Goal: Information Seeking & Learning: Learn about a topic

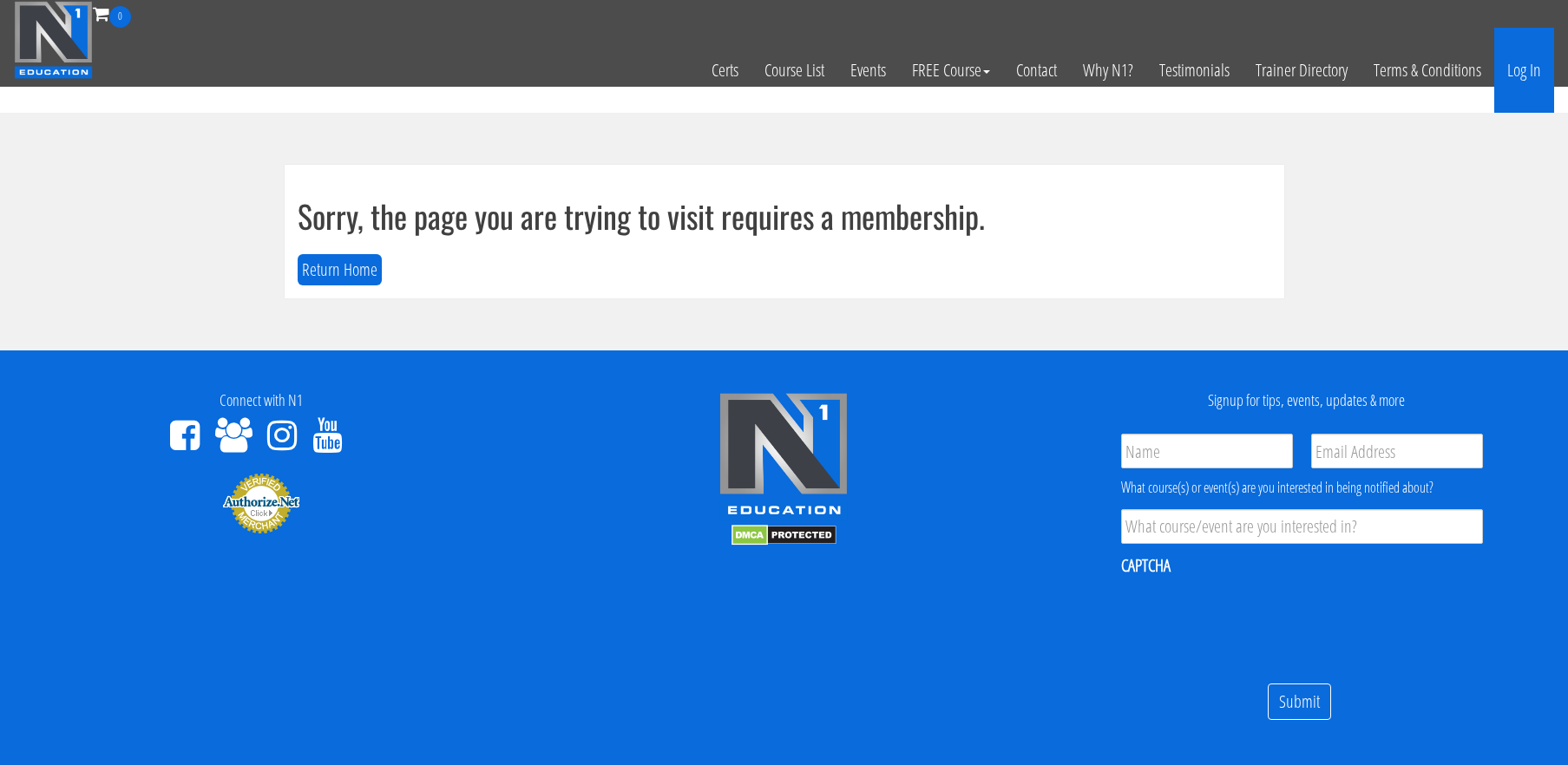
click at [1547, 56] on link "Log In" at bounding box center [1524, 70] width 60 height 85
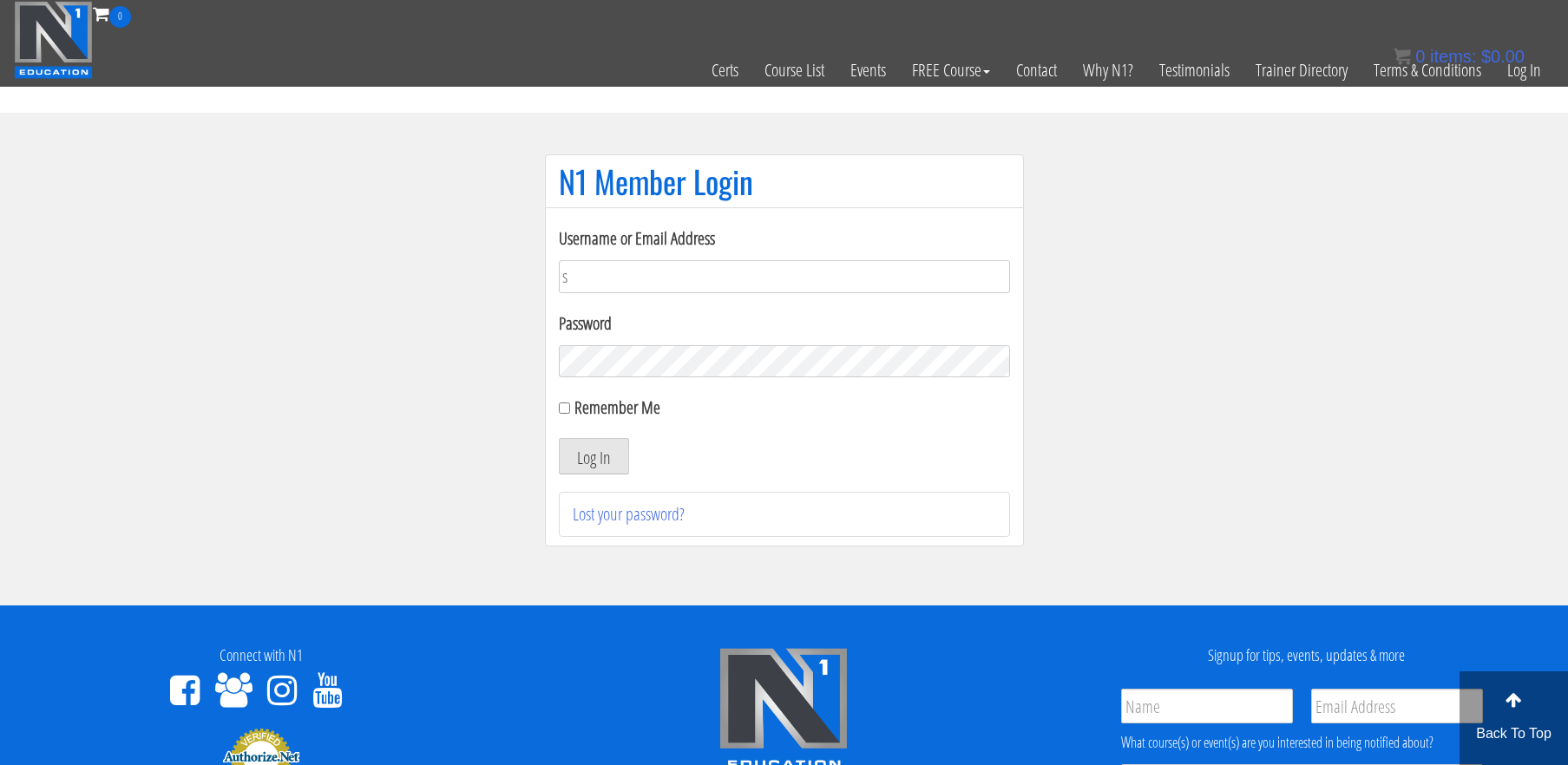
type input "[EMAIL_ADDRESS][DOMAIN_NAME]"
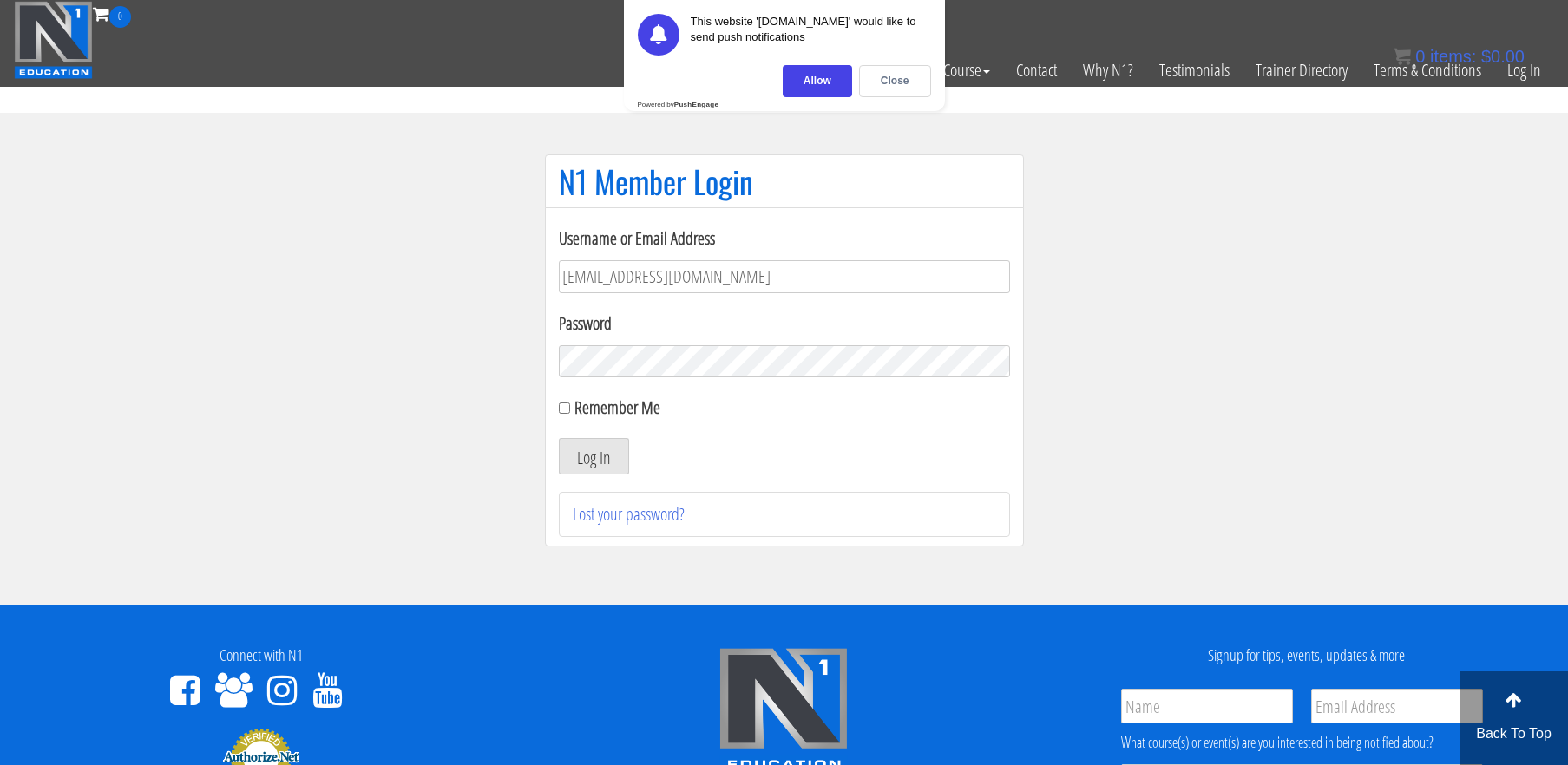
click at [559, 438] on button "Log In" at bounding box center [594, 456] width 70 height 37
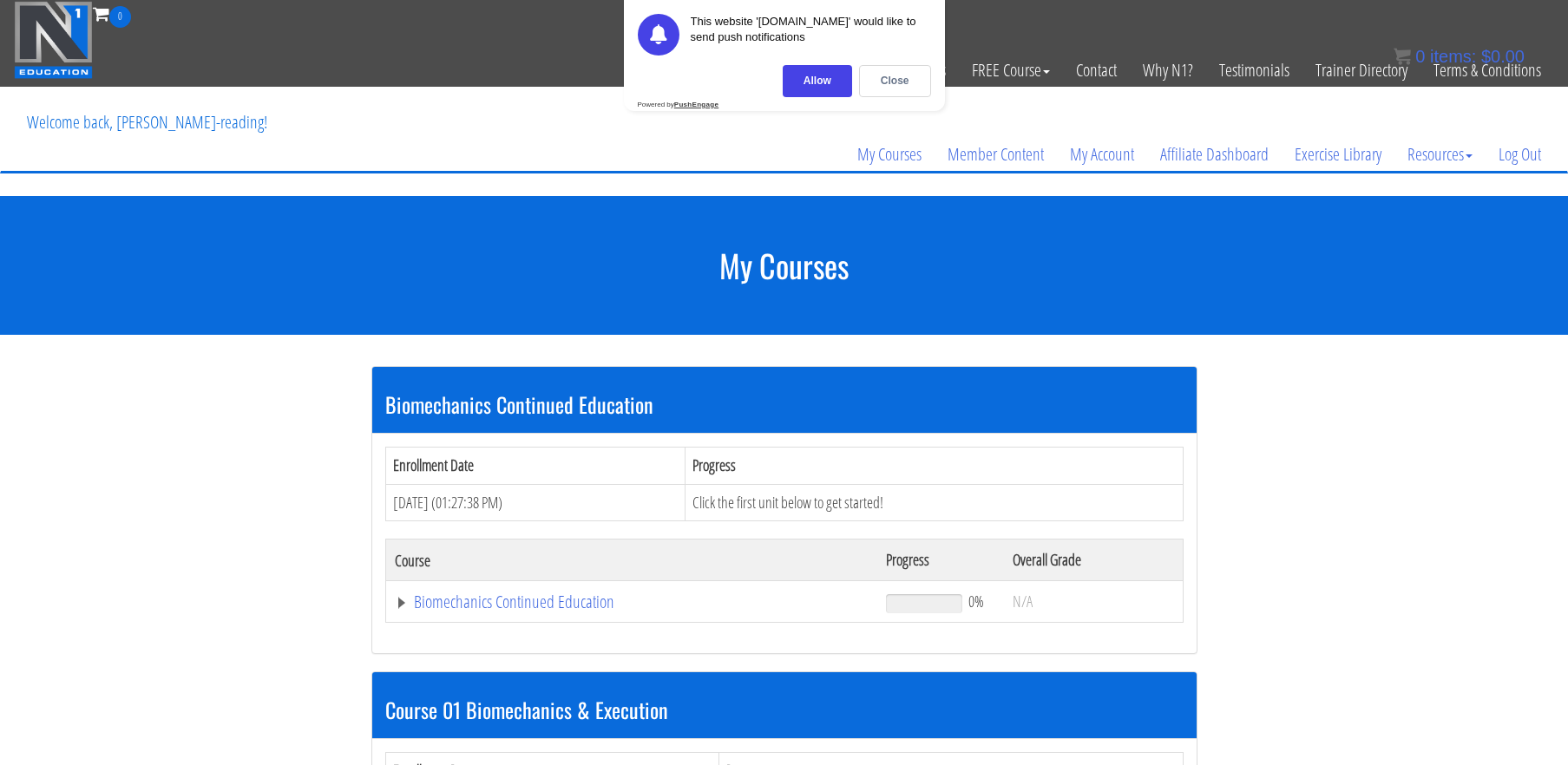
click at [1143, 306] on section "My Courses" at bounding box center [784, 266] width 1568 height 139
click at [907, 86] on div "Close" at bounding box center [894, 81] width 72 height 32
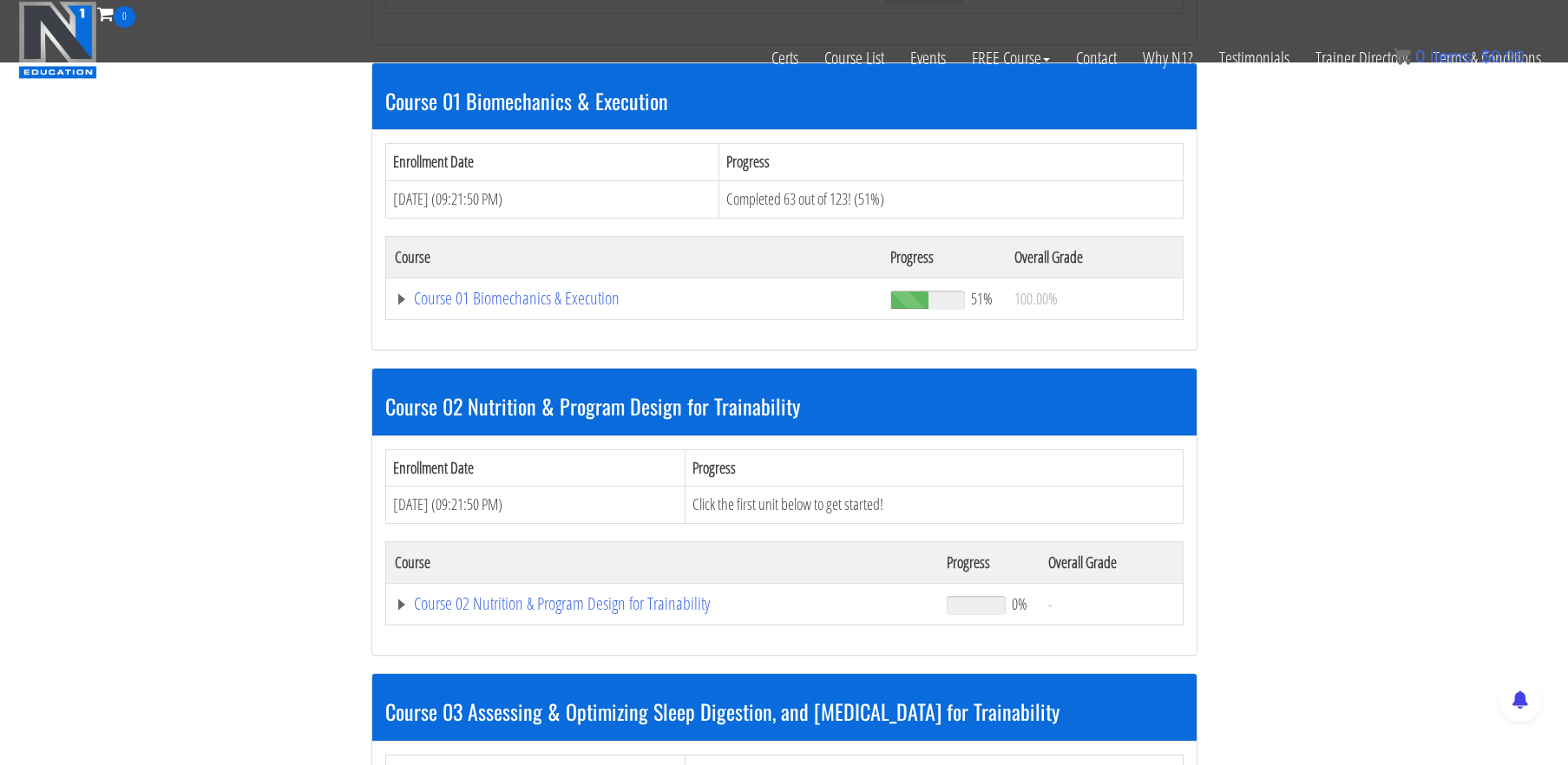
scroll to position [498, 0]
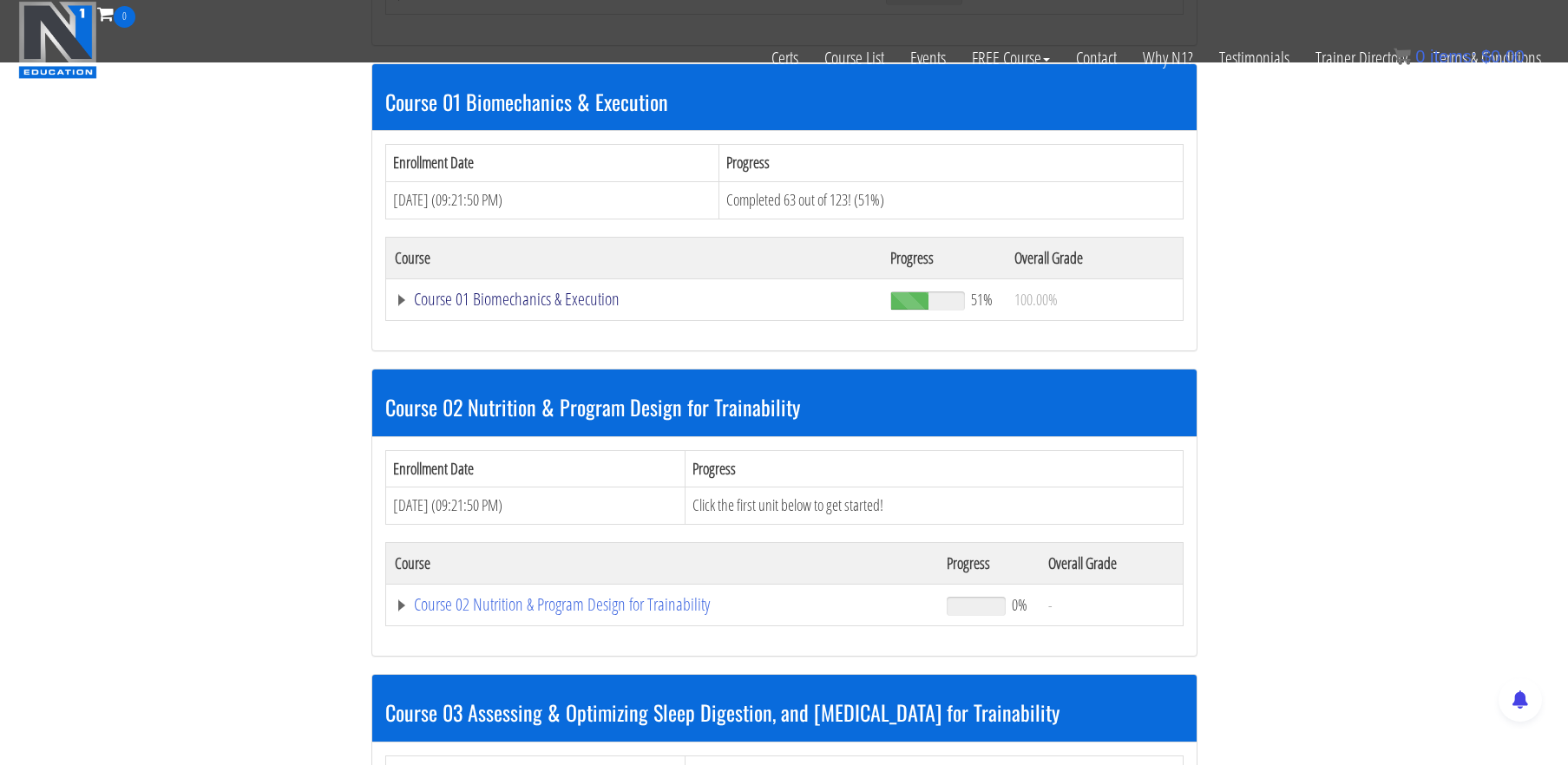
click at [530, 300] on link "Course 01 Biomechanics & Execution" at bounding box center [634, 299] width 479 height 17
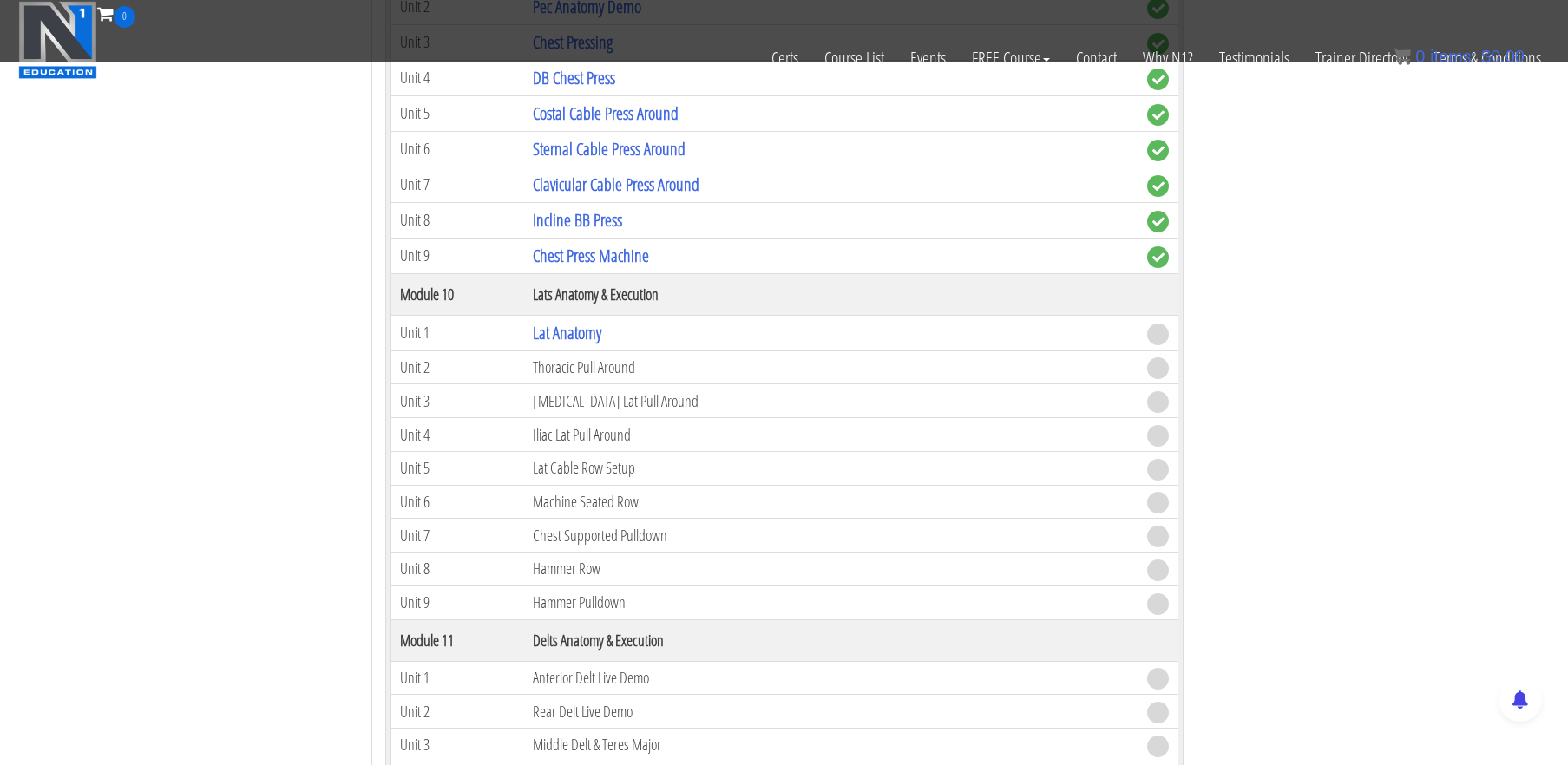
scroll to position [3160, 0]
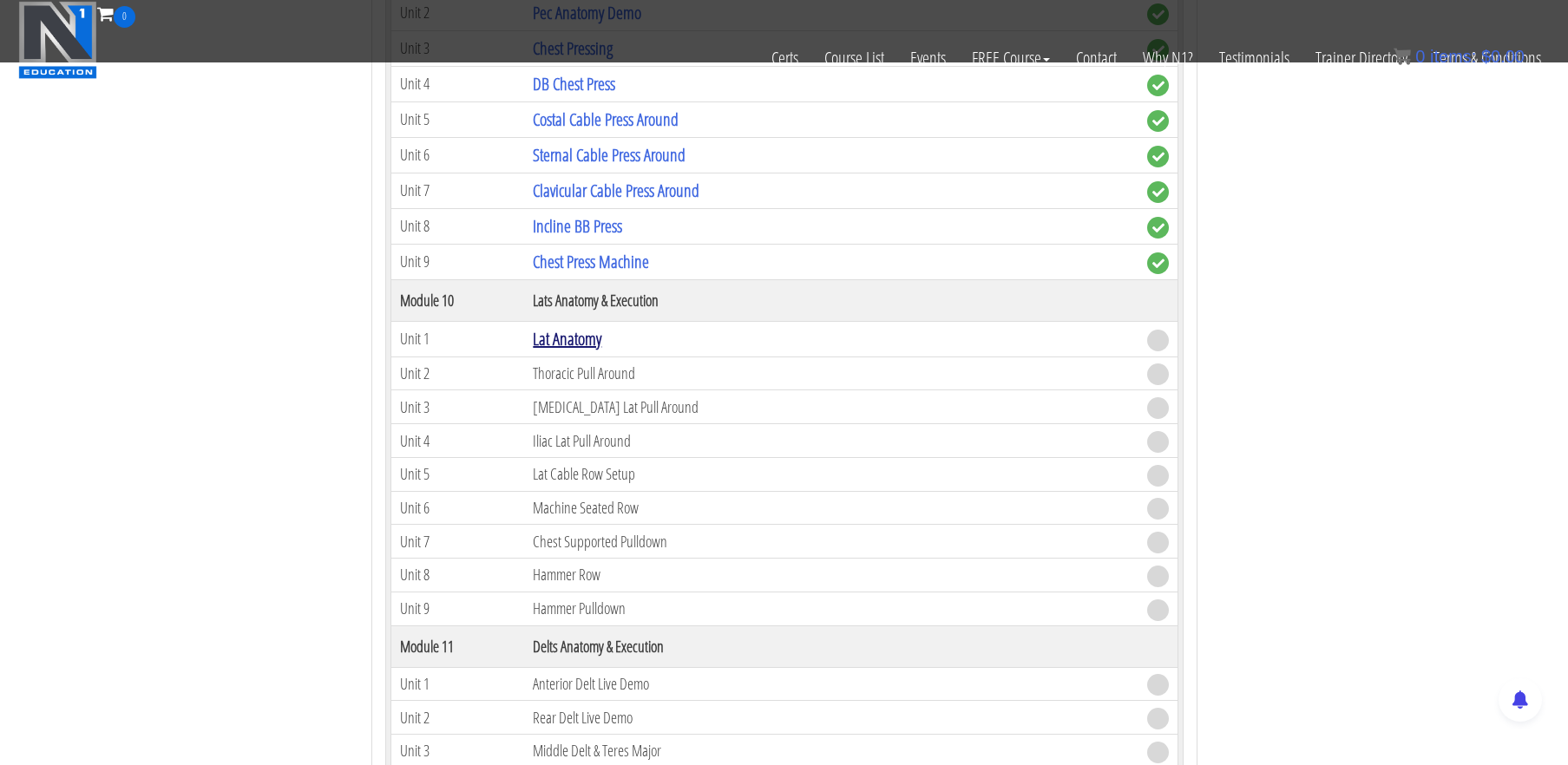
click at [575, 339] on link "Lat Anatomy" at bounding box center [566, 339] width 68 height 23
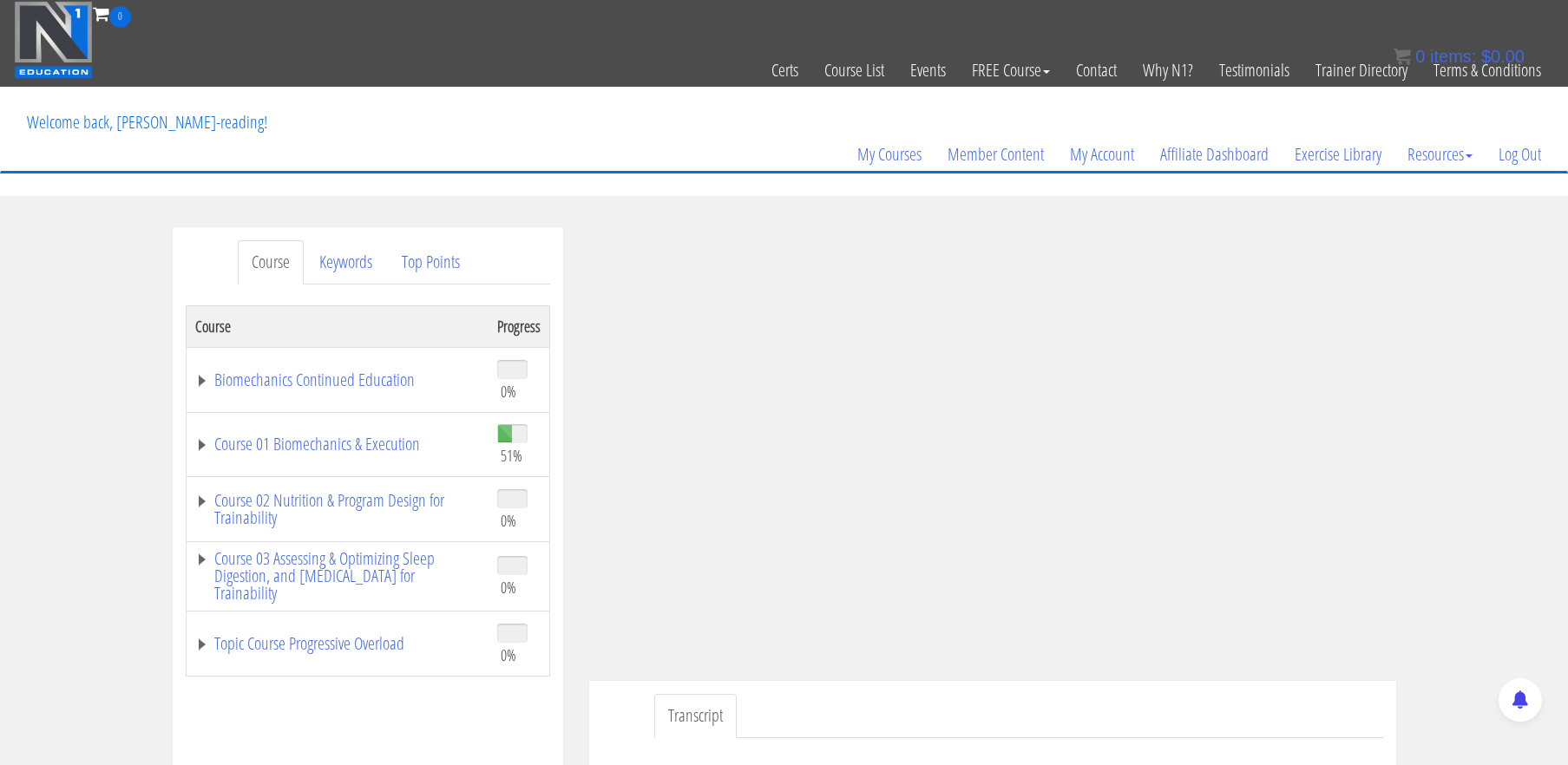
click at [1457, 375] on div "Course Keywords Top Points Course Progress Biomechanics Continued Education 0% …" at bounding box center [784, 717] width 1568 height 981
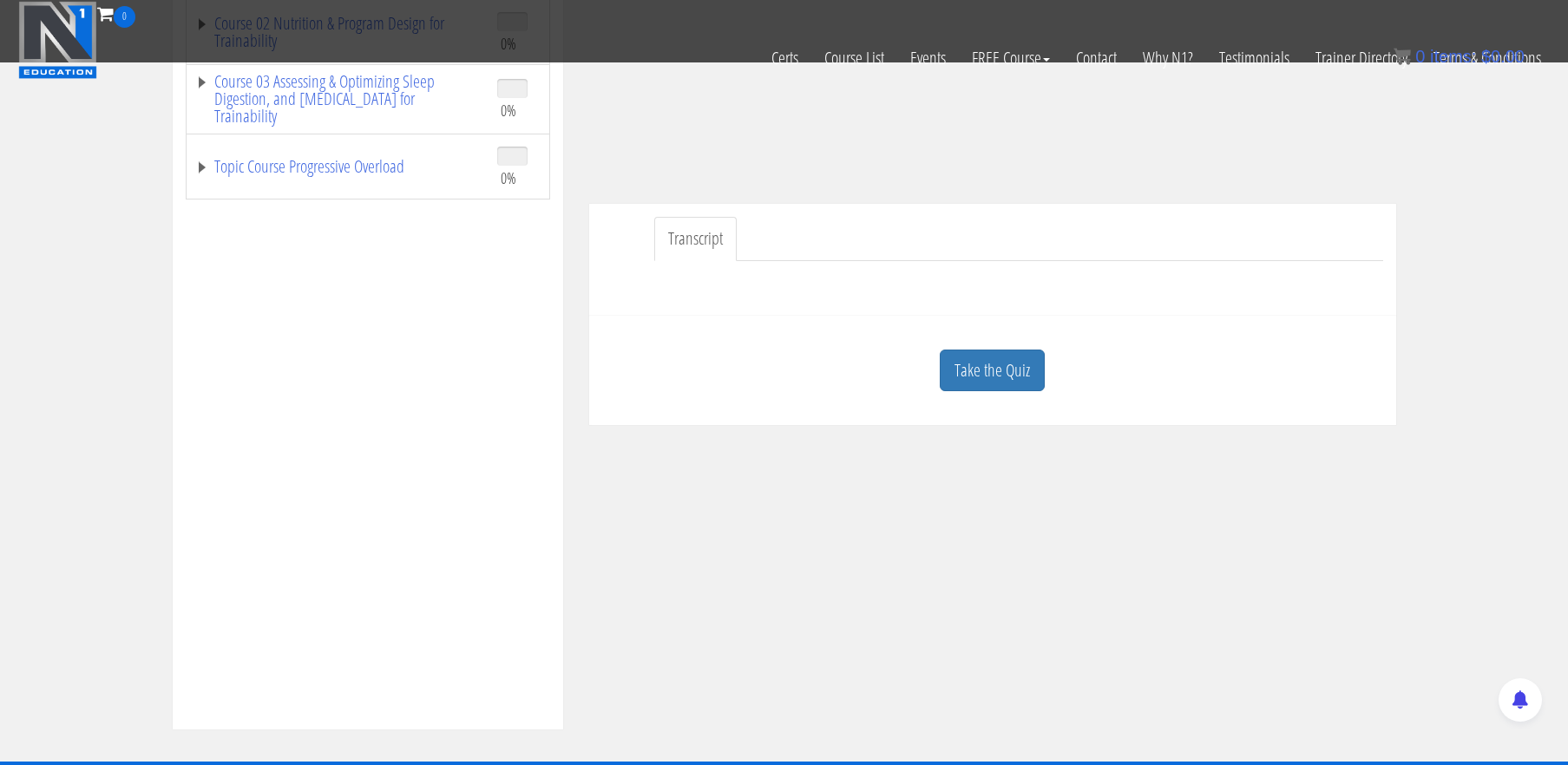
scroll to position [379, 0]
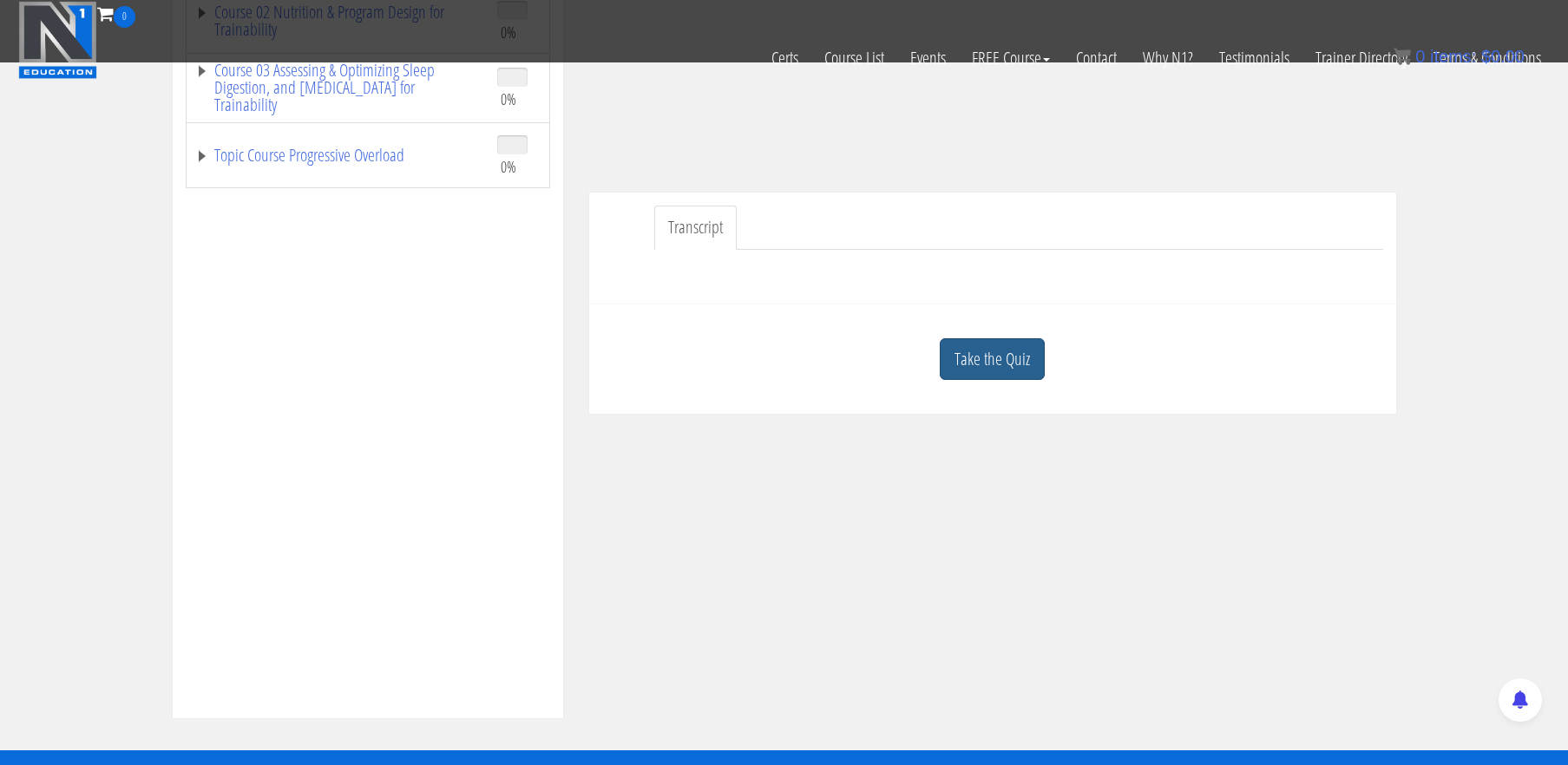
click at [1011, 358] on link "Take the Quiz" at bounding box center [991, 360] width 105 height 42
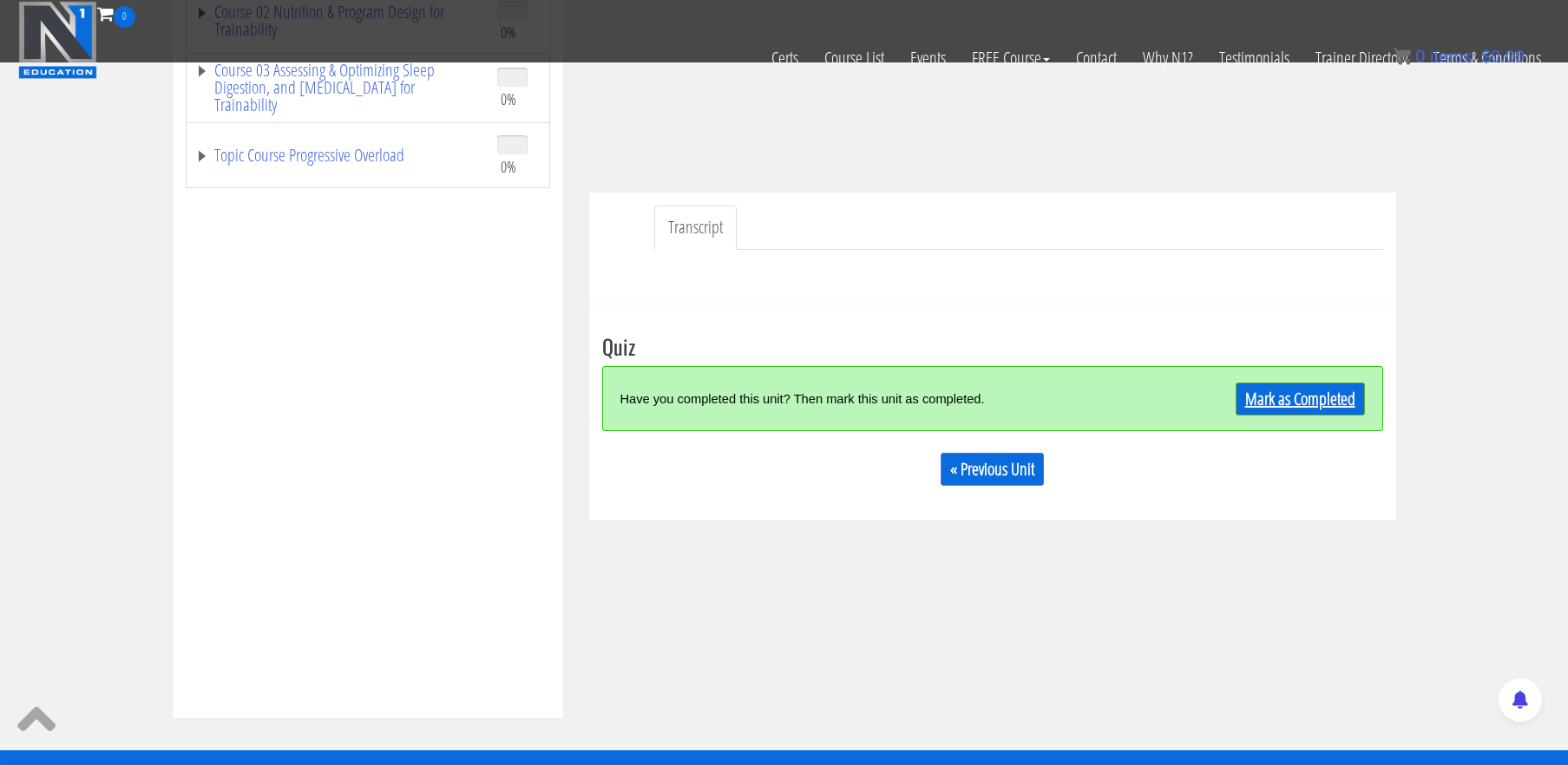
click at [1264, 400] on link "Mark as Completed" at bounding box center [1300, 399] width 129 height 33
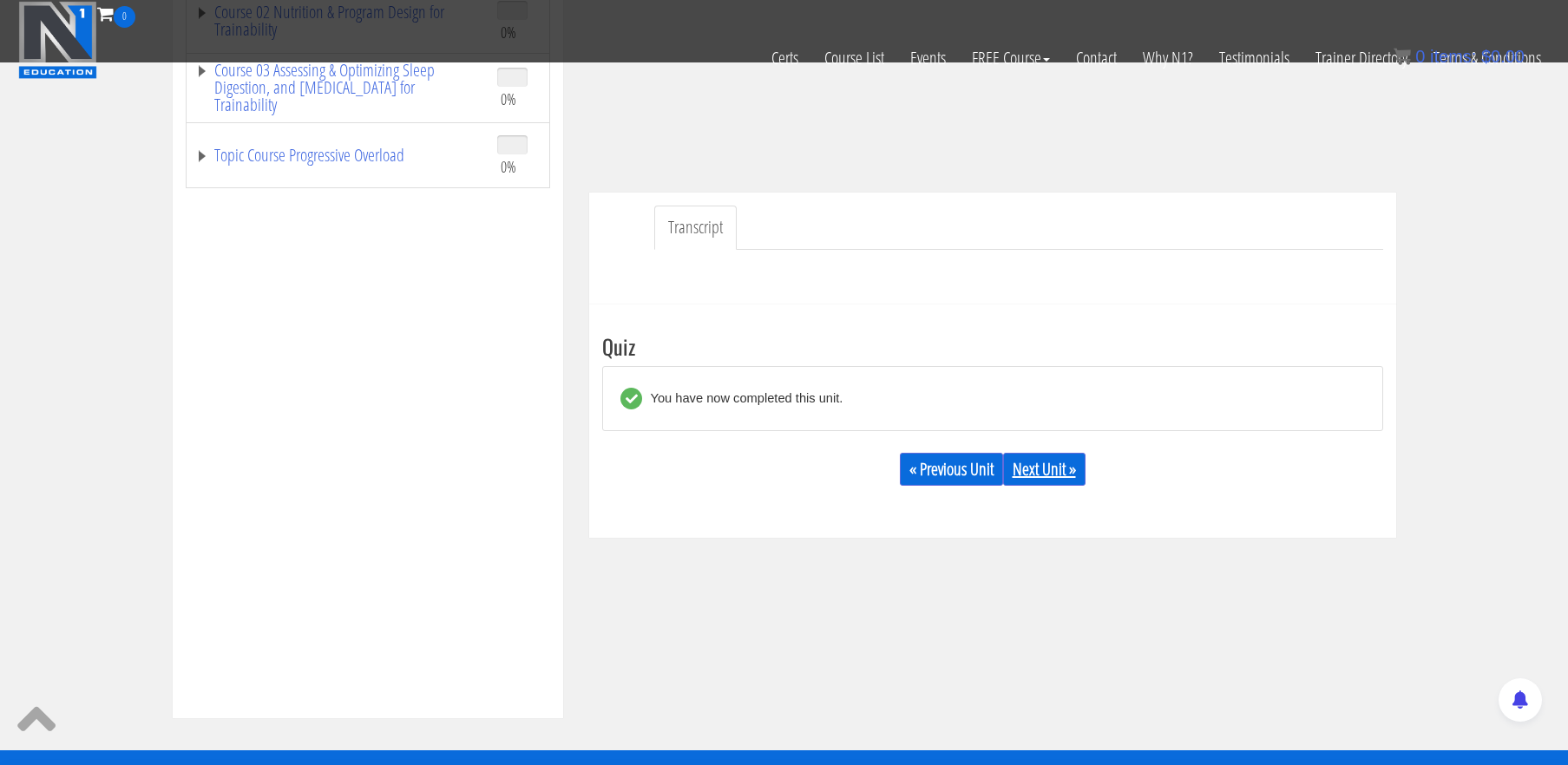
click at [1035, 456] on link "Next Unit »" at bounding box center [1044, 470] width 83 height 33
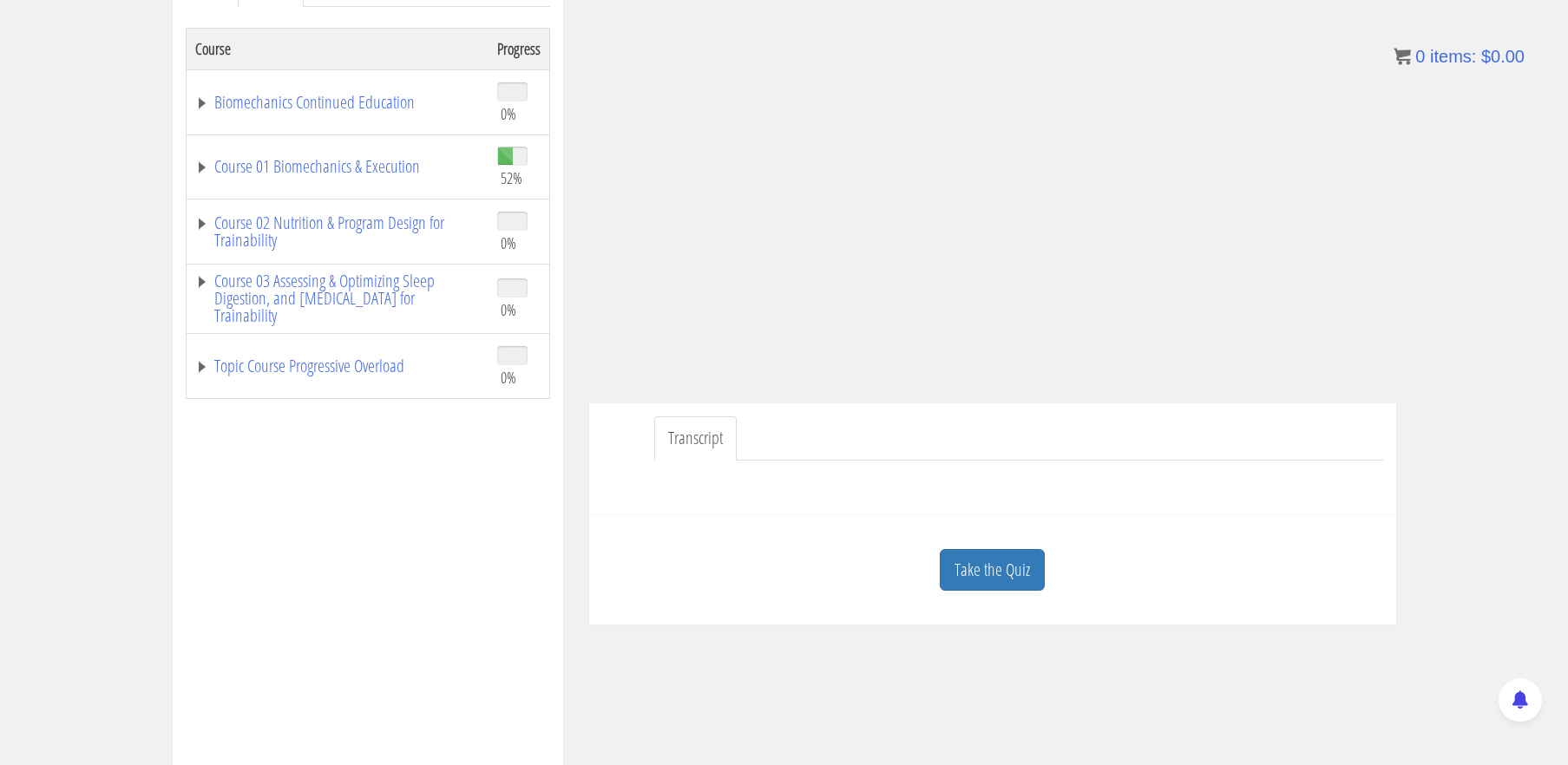
scroll to position [286, 0]
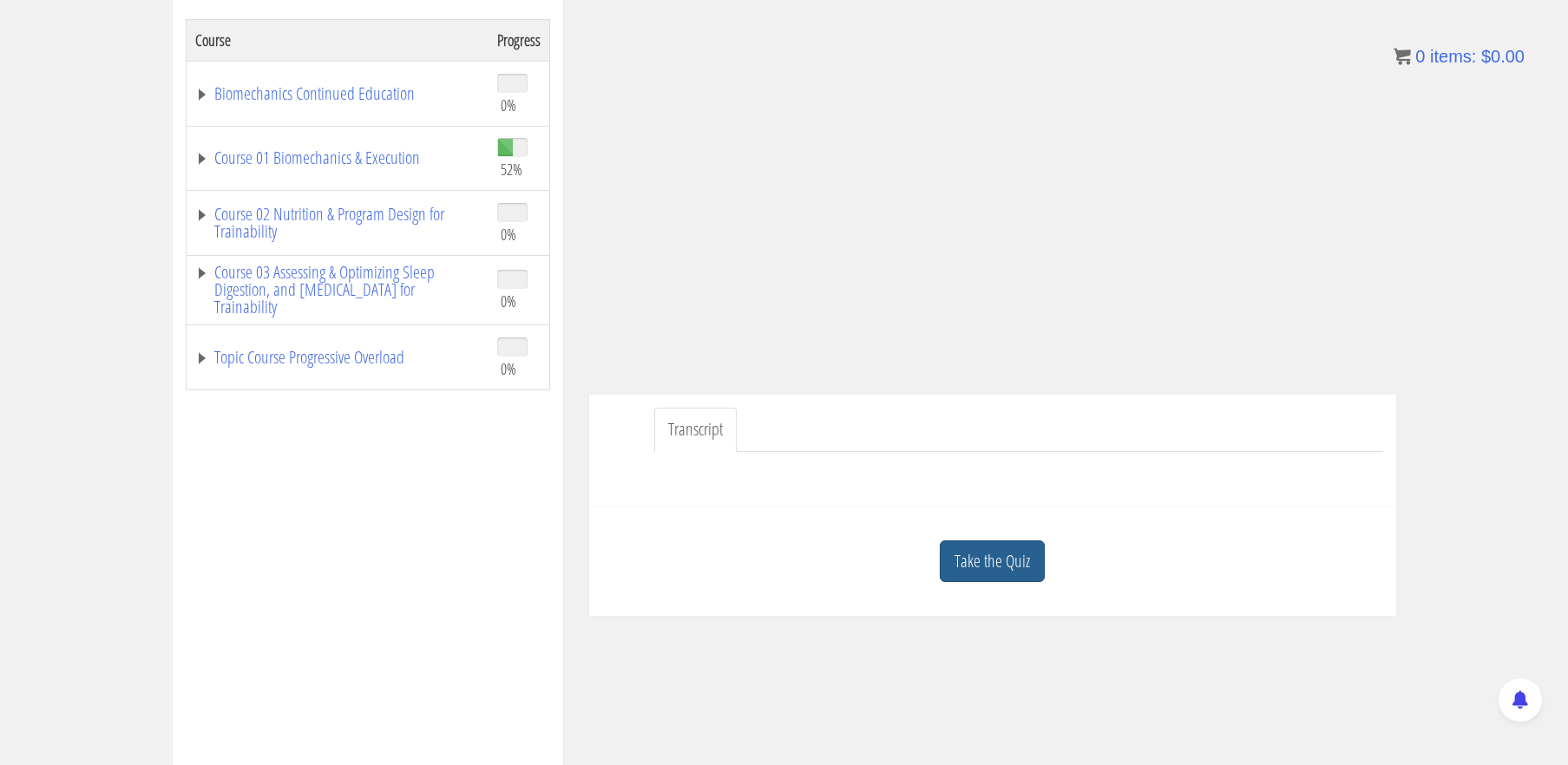
click at [992, 566] on link "Take the Quiz" at bounding box center [991, 562] width 105 height 42
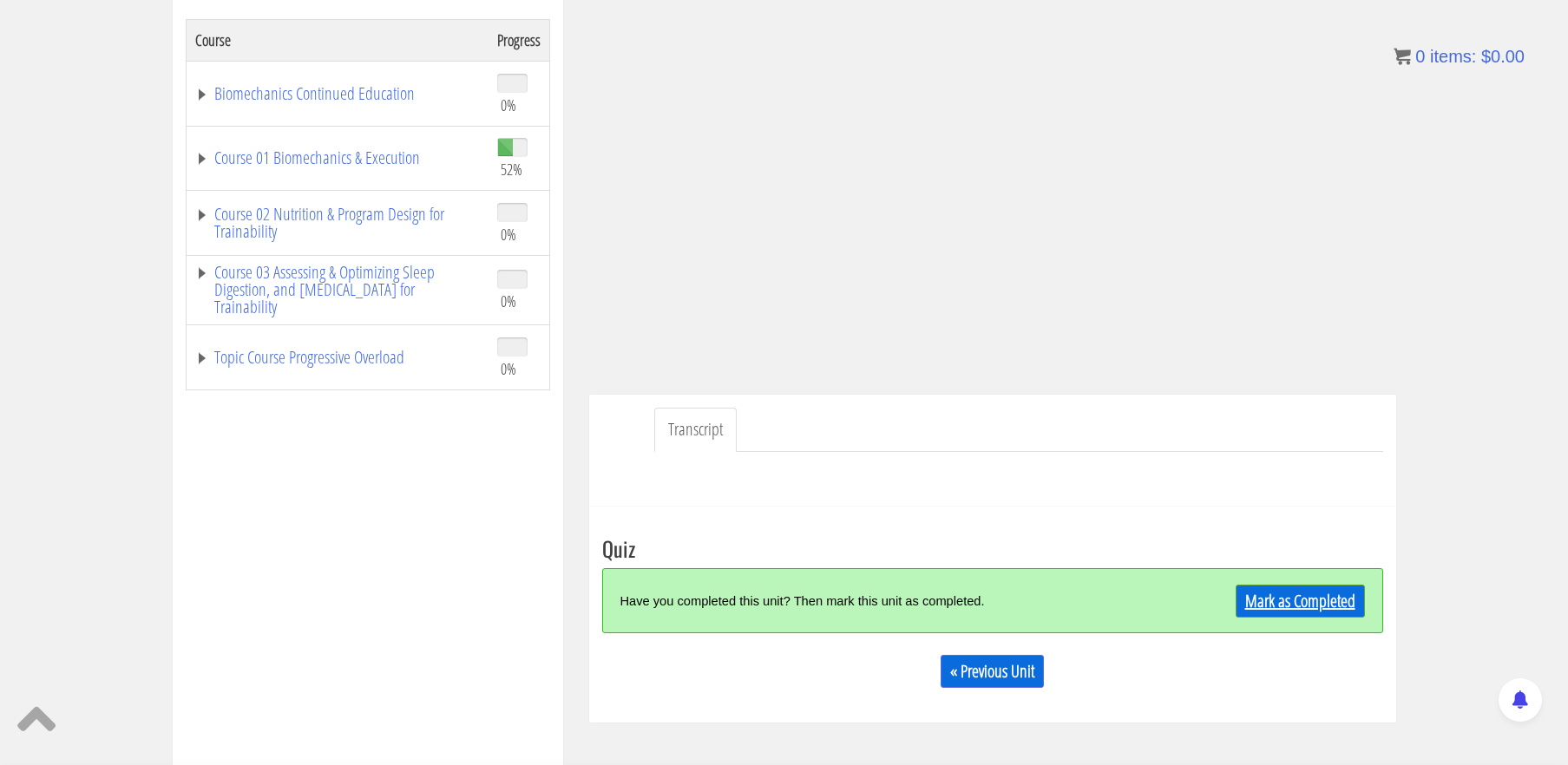
click at [1281, 611] on link "Mark as Completed" at bounding box center [1300, 601] width 129 height 33
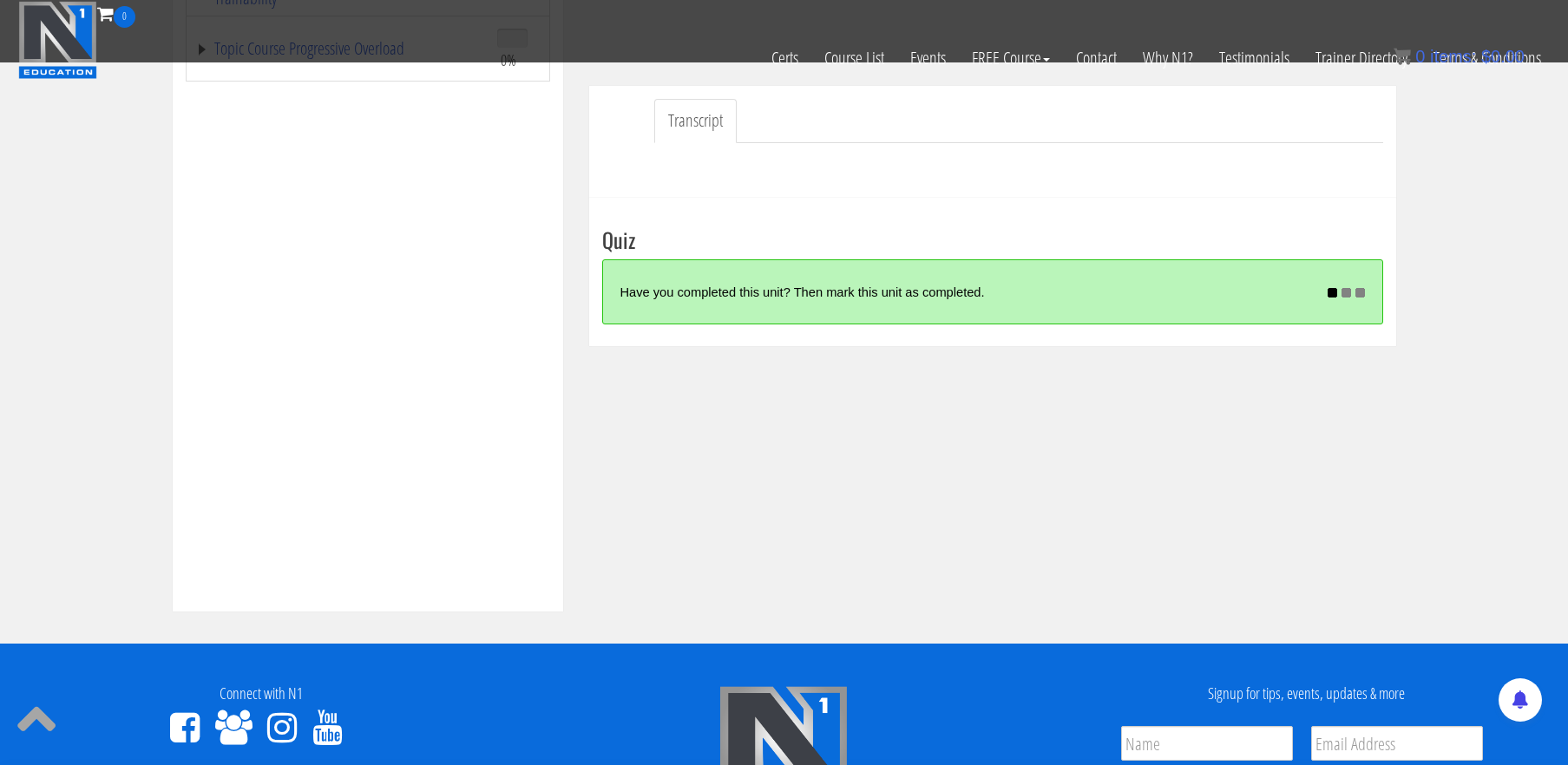
scroll to position [491, 0]
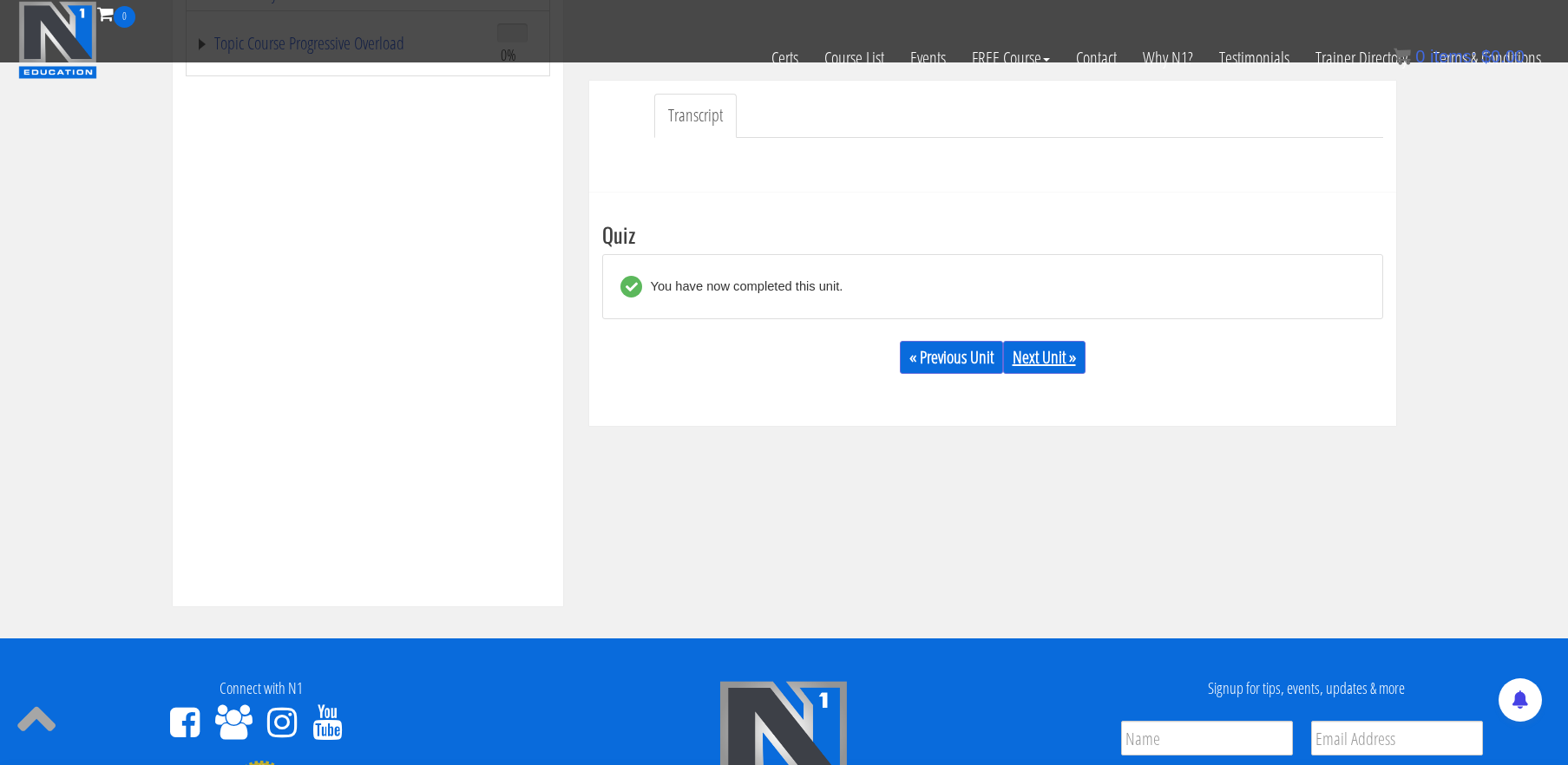
click at [1057, 359] on link "Next Unit »" at bounding box center [1044, 357] width 83 height 33
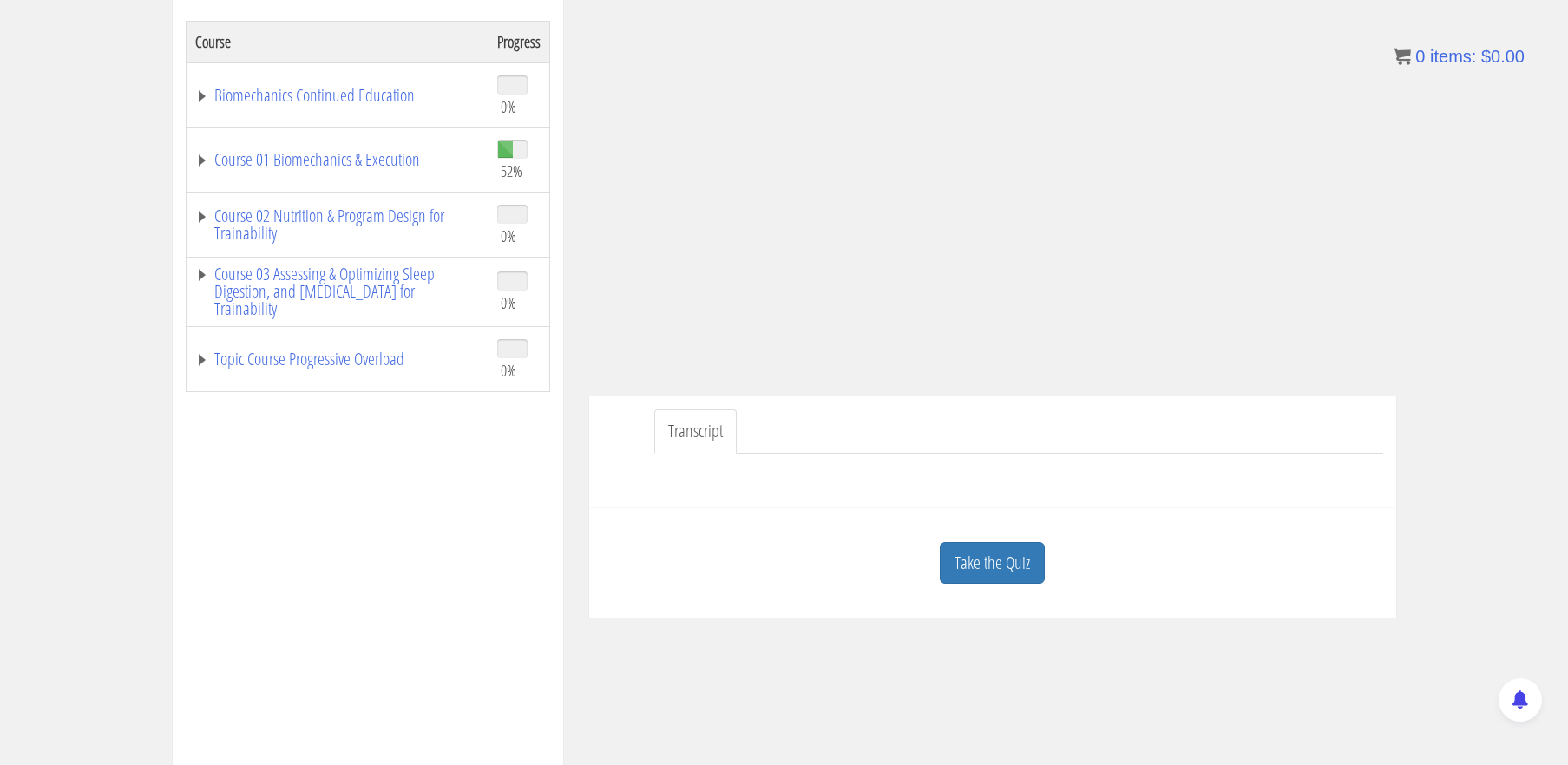
scroll to position [294, 0]
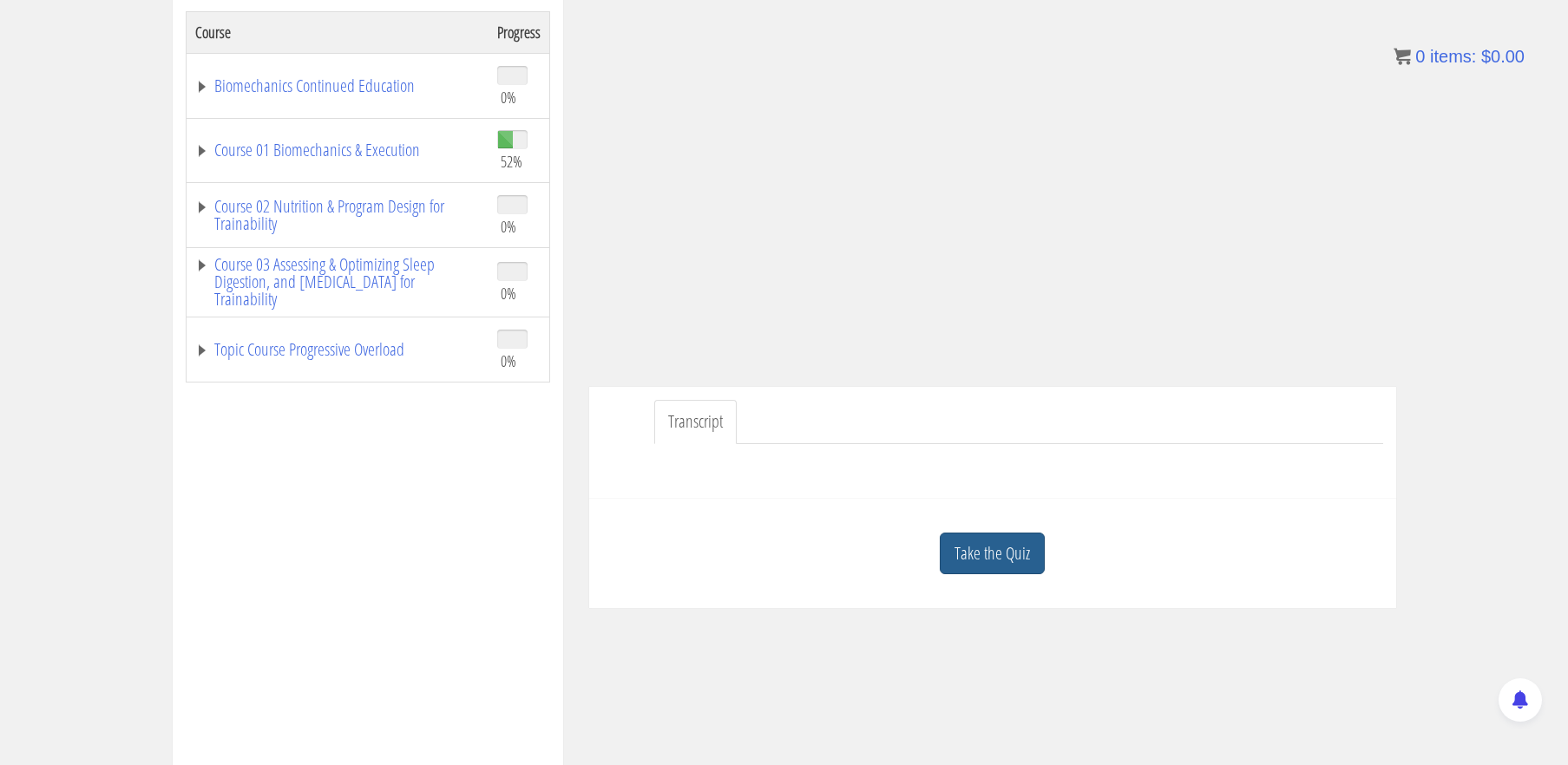
click at [986, 550] on link "Take the Quiz" at bounding box center [991, 553] width 105 height 42
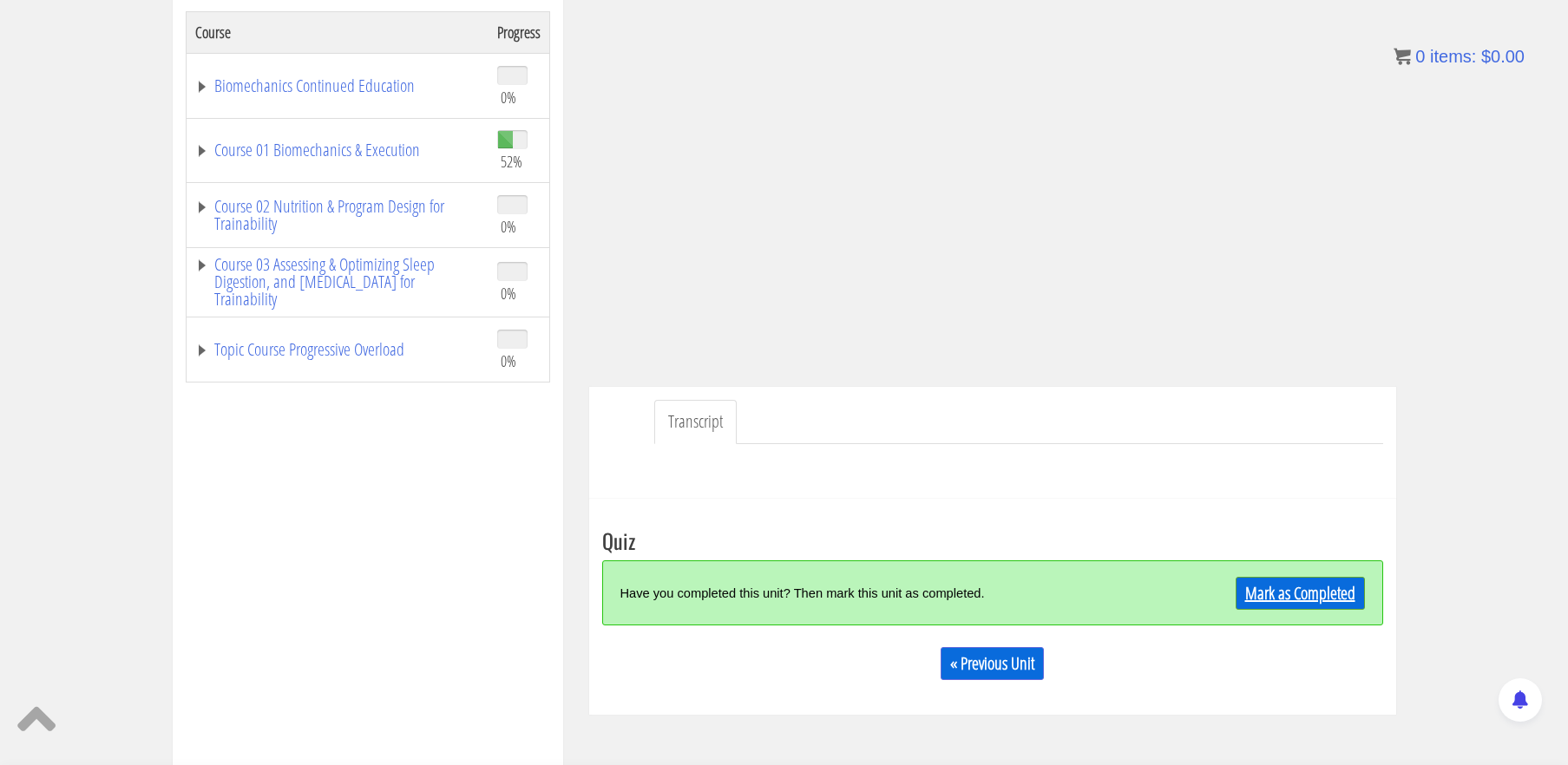
click at [1289, 585] on link "Mark as Completed" at bounding box center [1300, 593] width 129 height 33
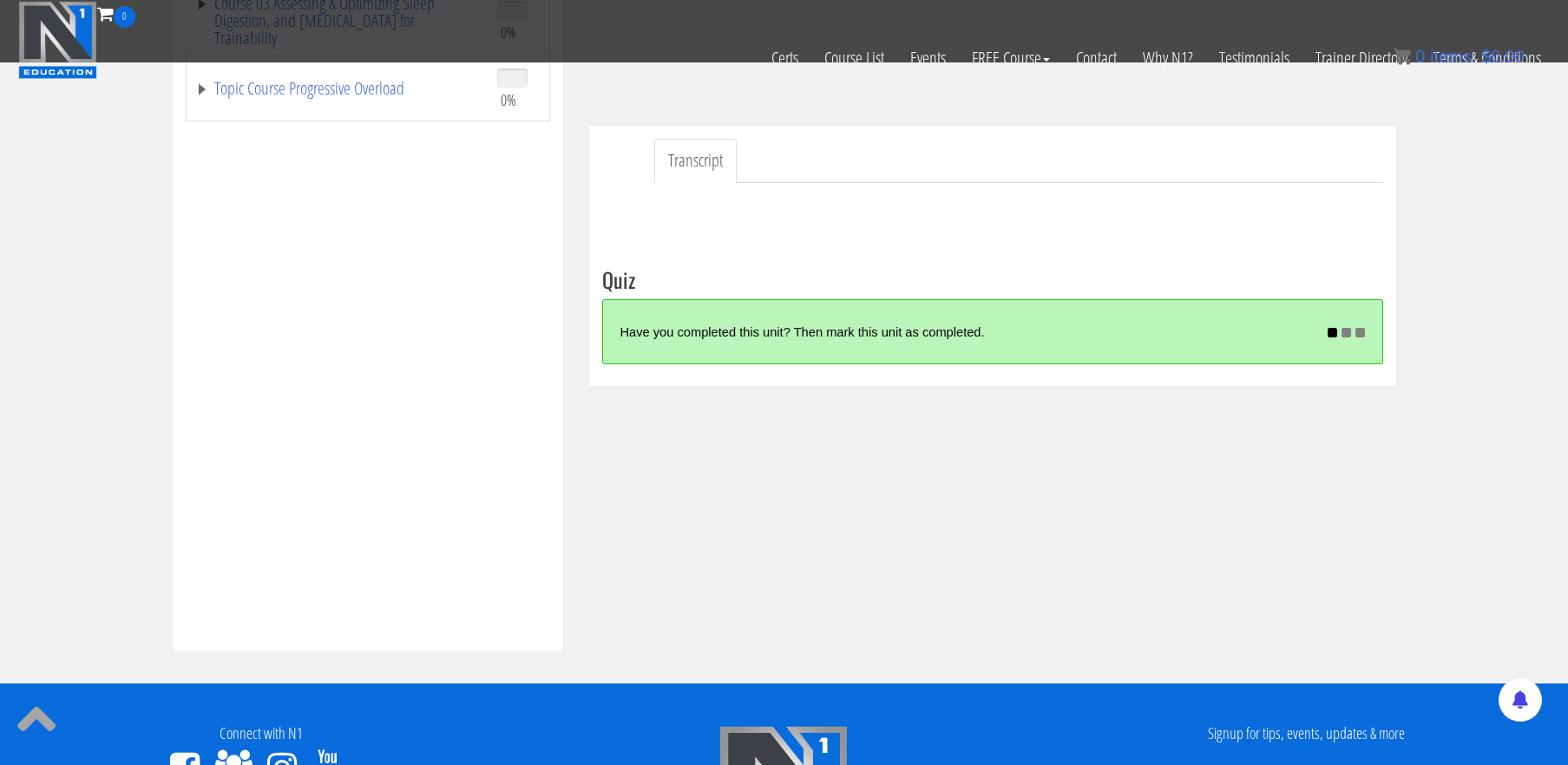
scroll to position [446, 0]
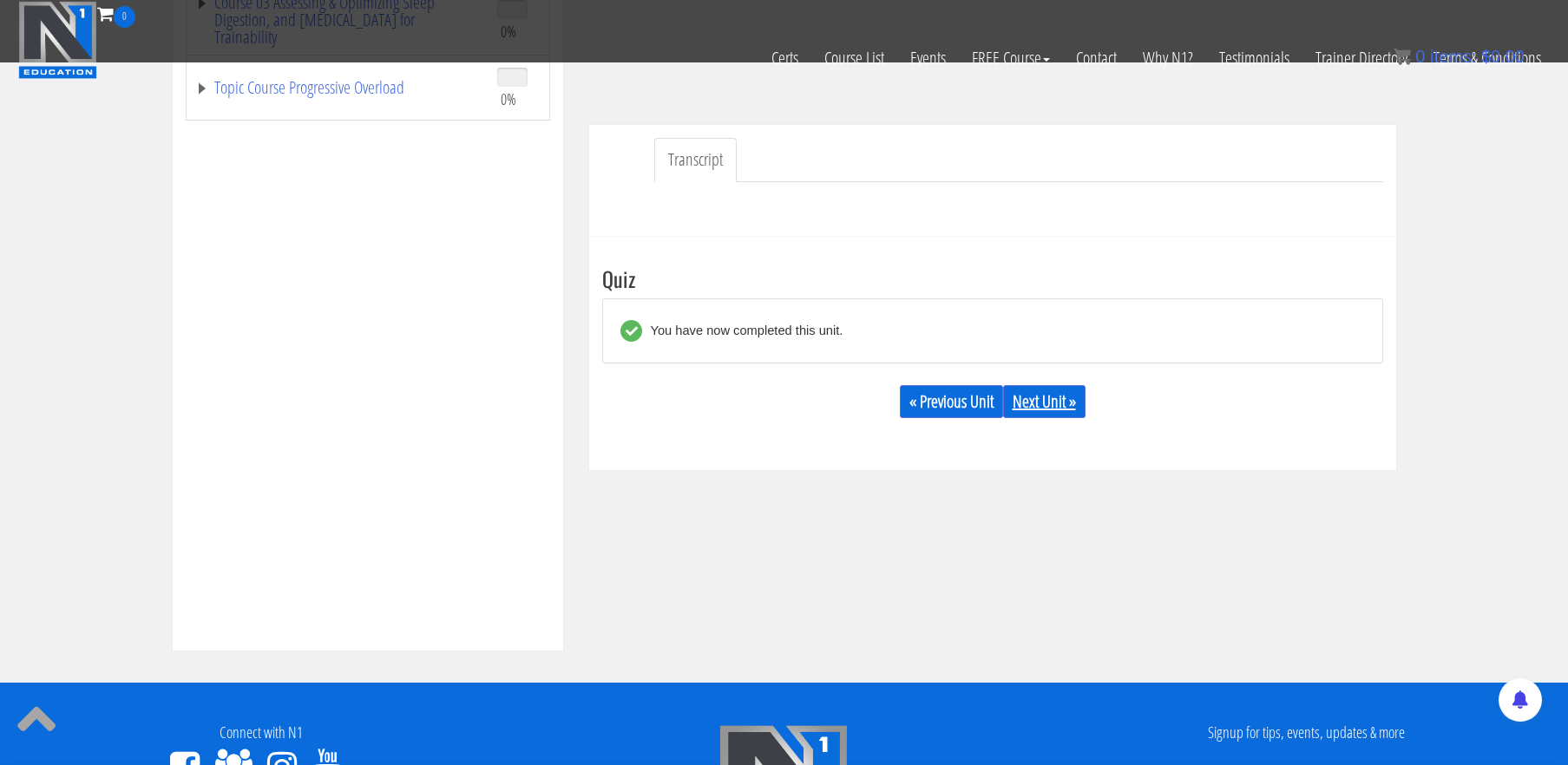
click at [1045, 395] on link "Next Unit »" at bounding box center [1044, 401] width 83 height 33
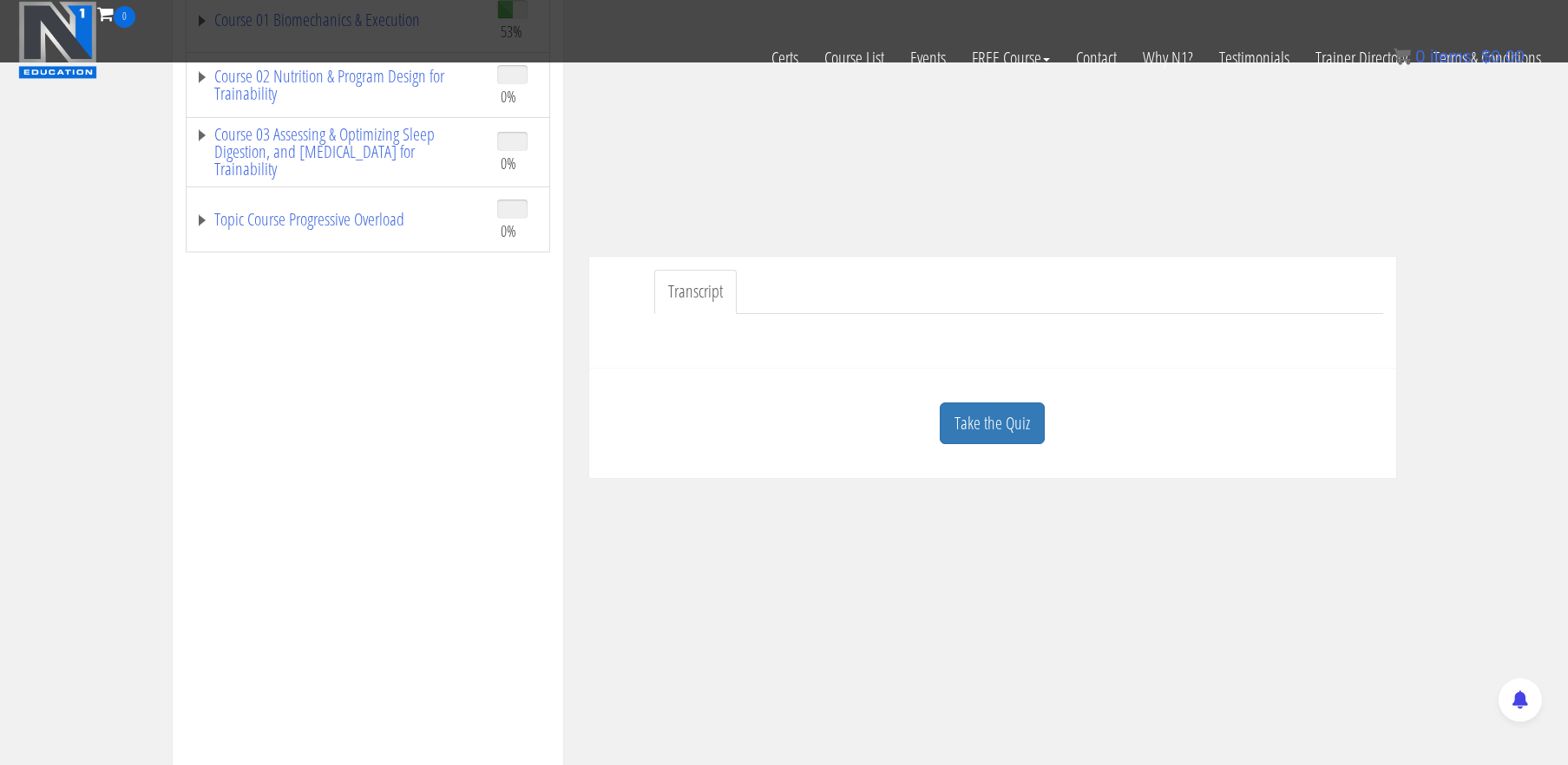
scroll to position [318, 0]
click at [1003, 418] on link "Take the Quiz" at bounding box center [991, 421] width 105 height 42
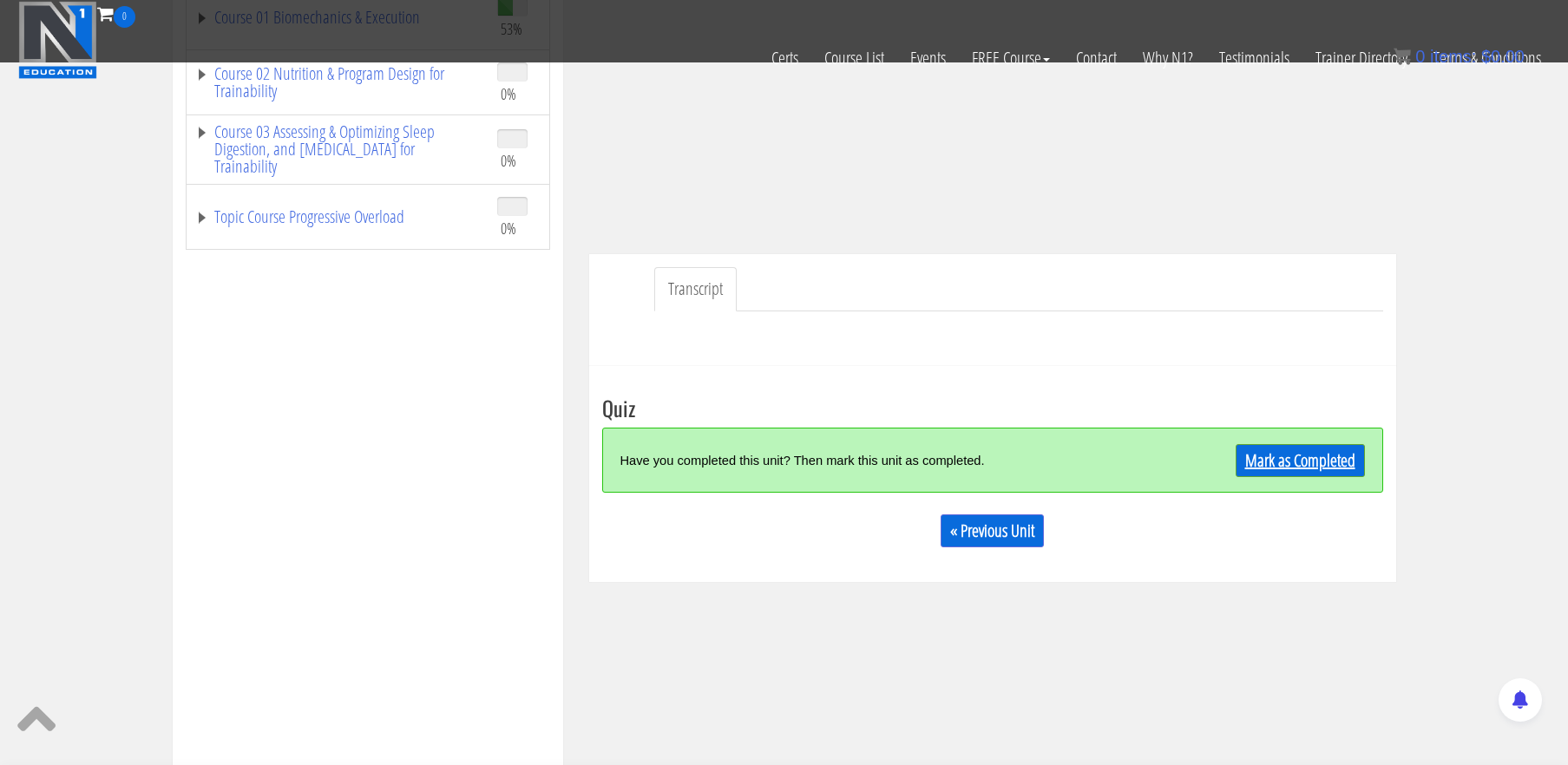
click at [1334, 469] on link "Mark as Completed" at bounding box center [1300, 461] width 129 height 33
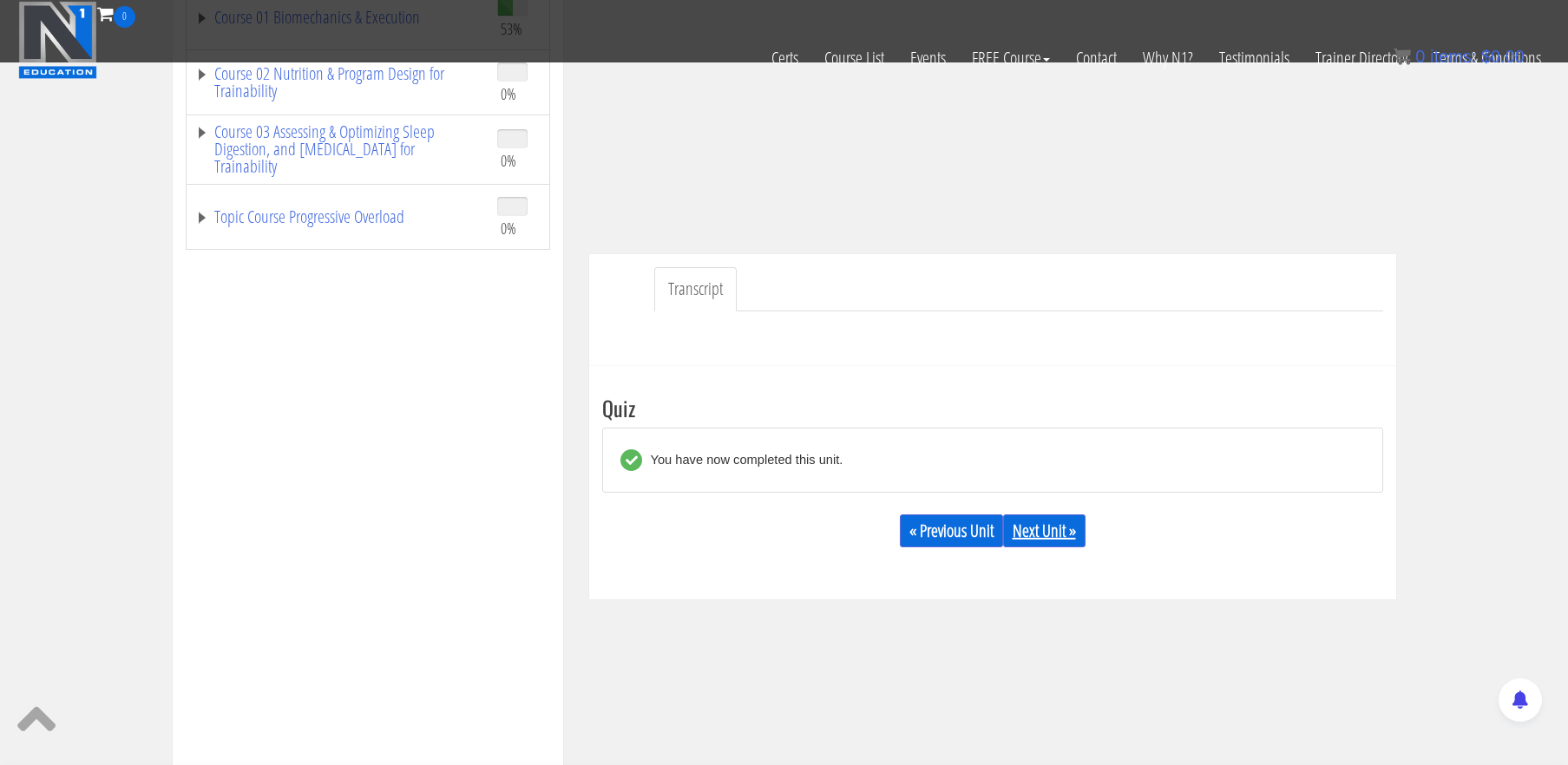
click at [1067, 537] on link "Next Unit »" at bounding box center [1044, 531] width 83 height 33
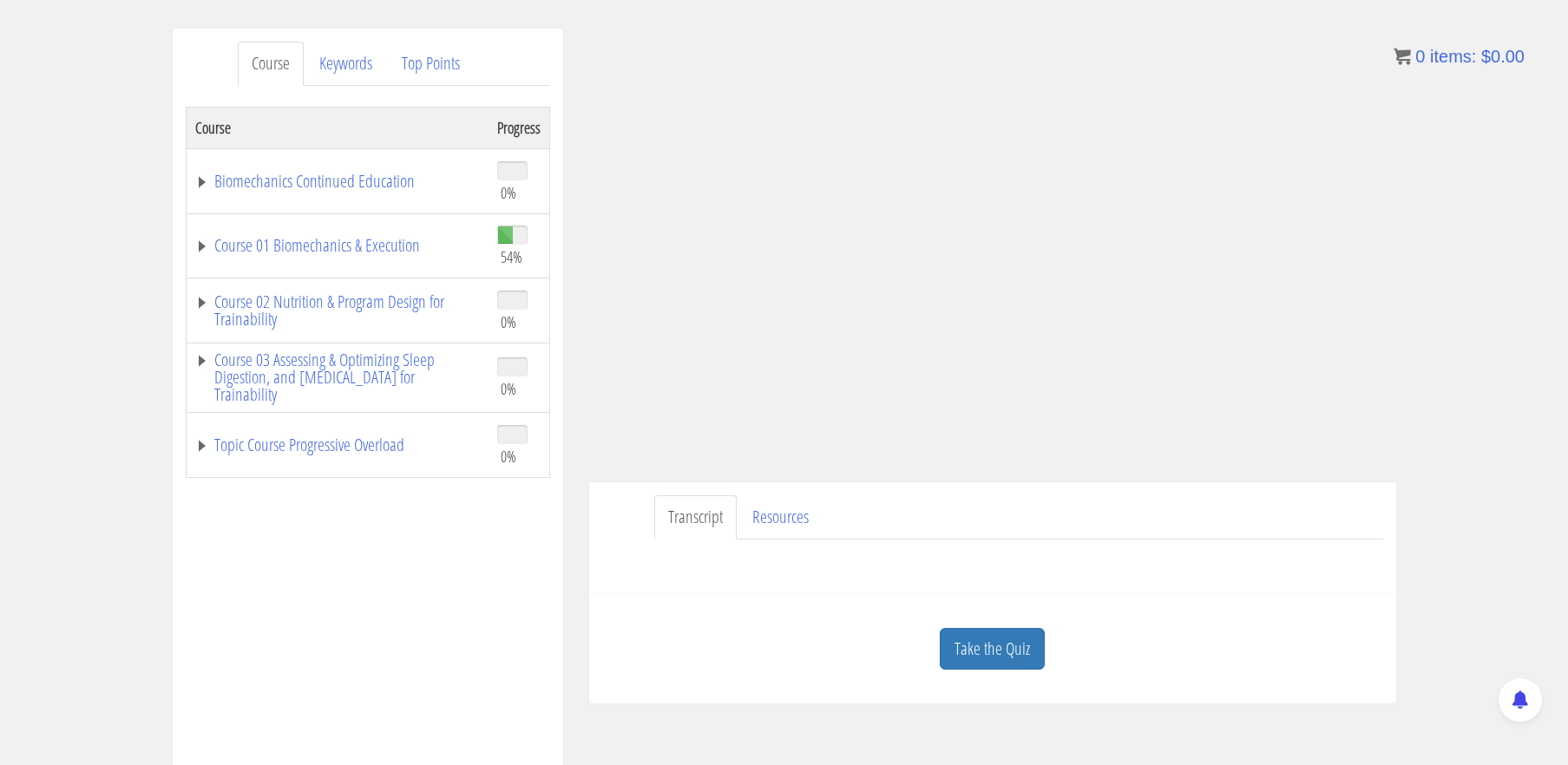
scroll to position [201, 0]
click at [1015, 635] on link "Take the Quiz" at bounding box center [991, 647] width 105 height 42
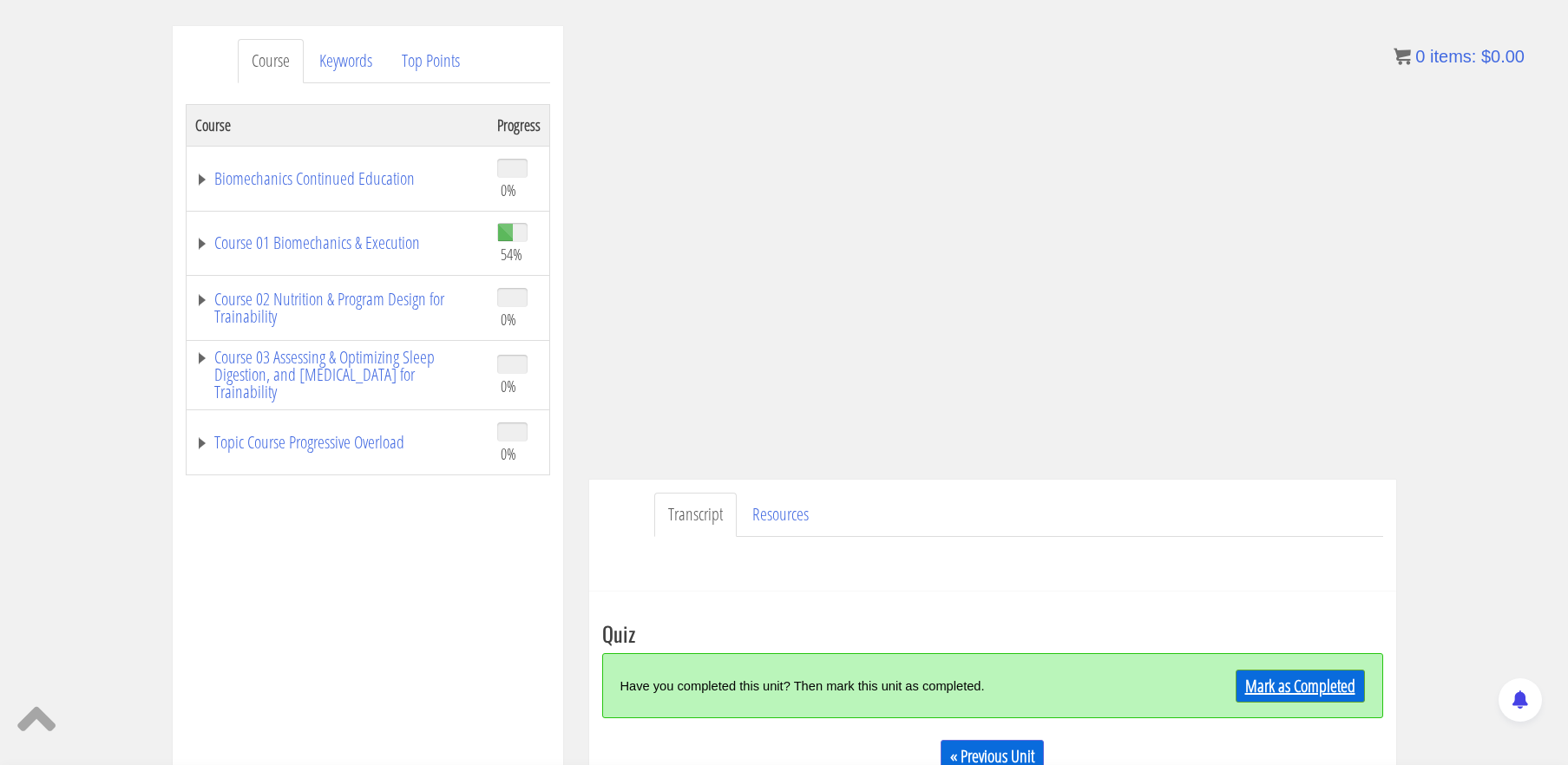
click at [1280, 682] on link "Mark as Completed" at bounding box center [1300, 686] width 129 height 33
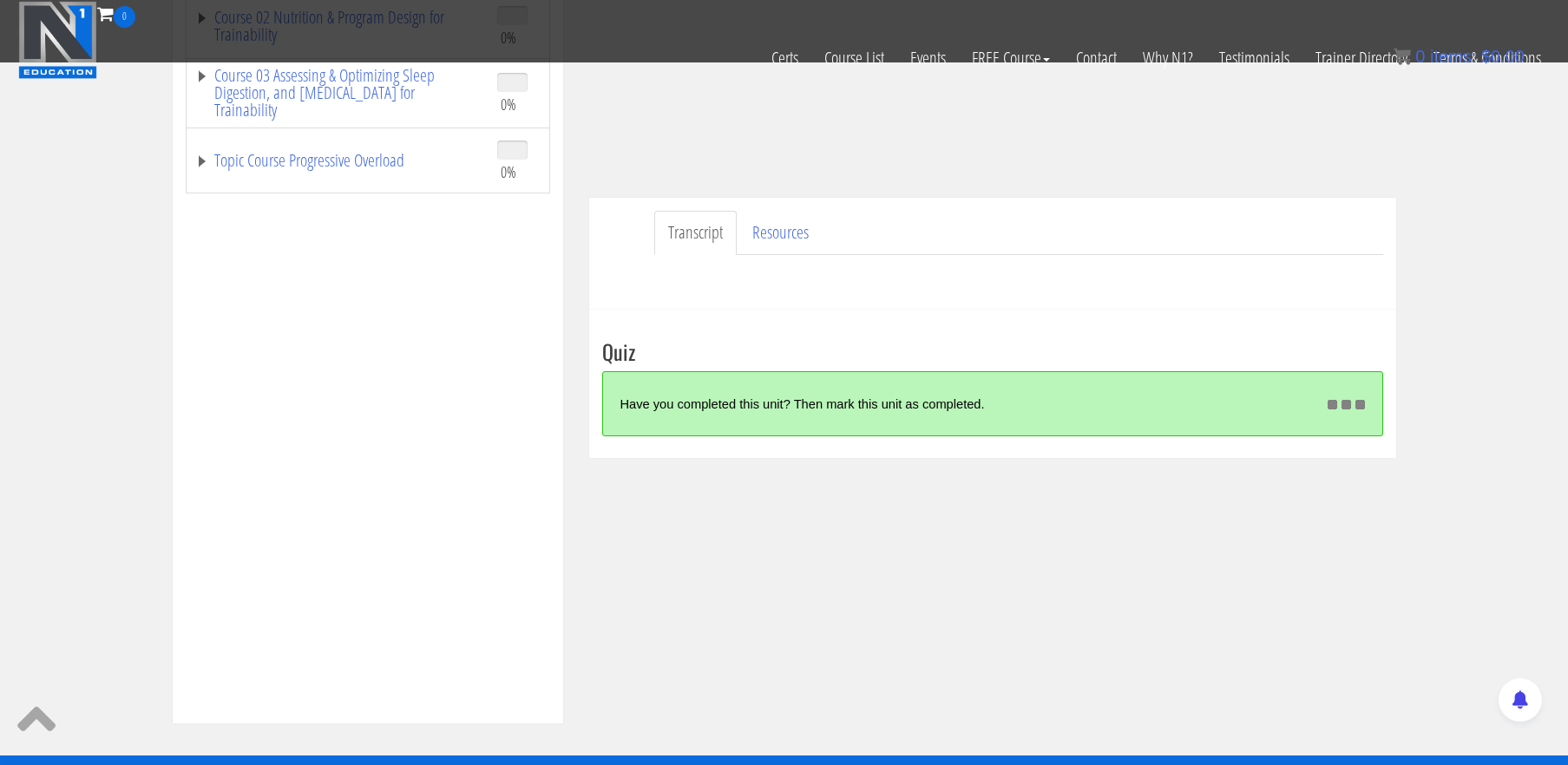
scroll to position [400, 0]
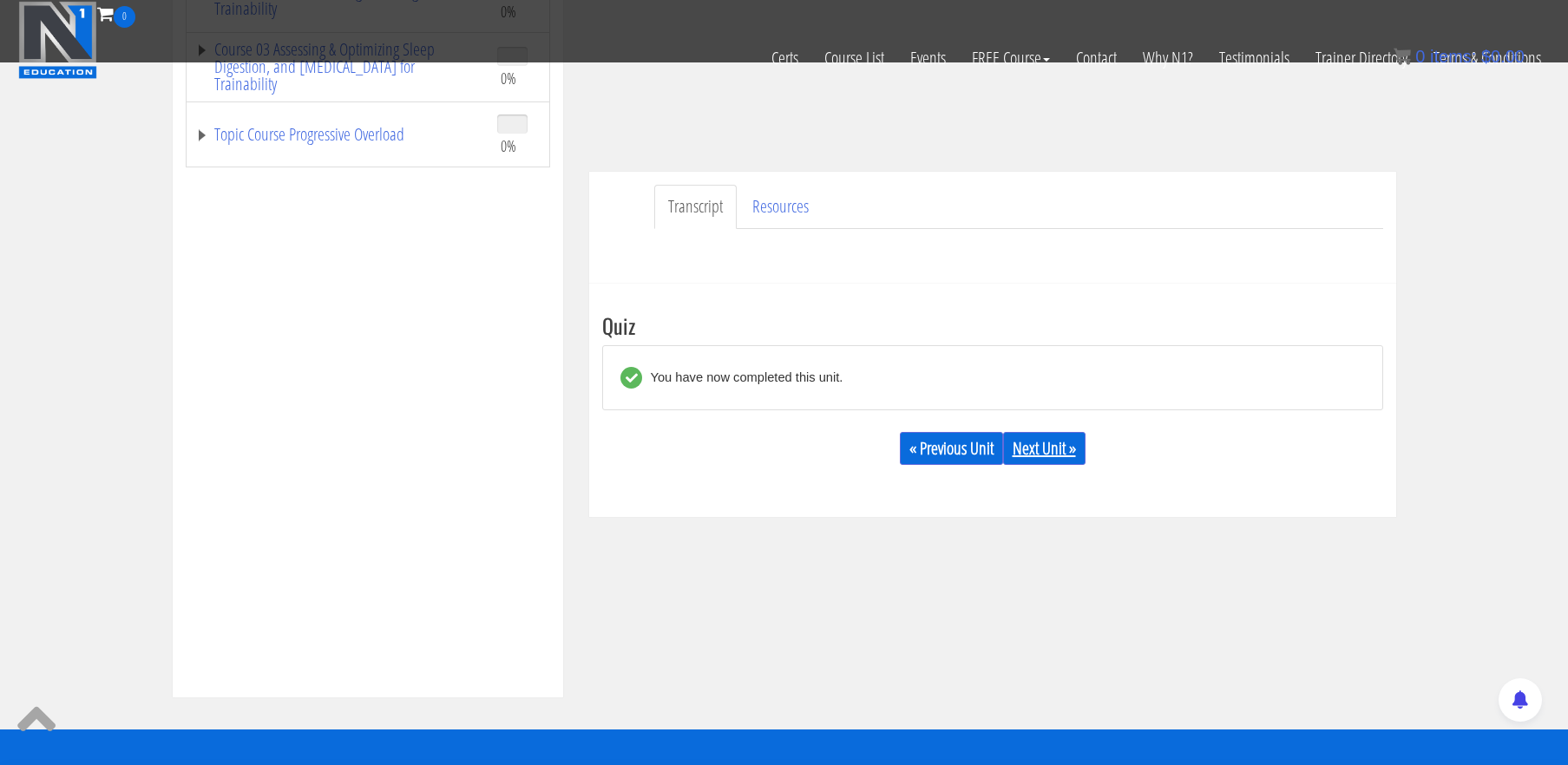
click at [1028, 451] on link "Next Unit »" at bounding box center [1044, 448] width 83 height 33
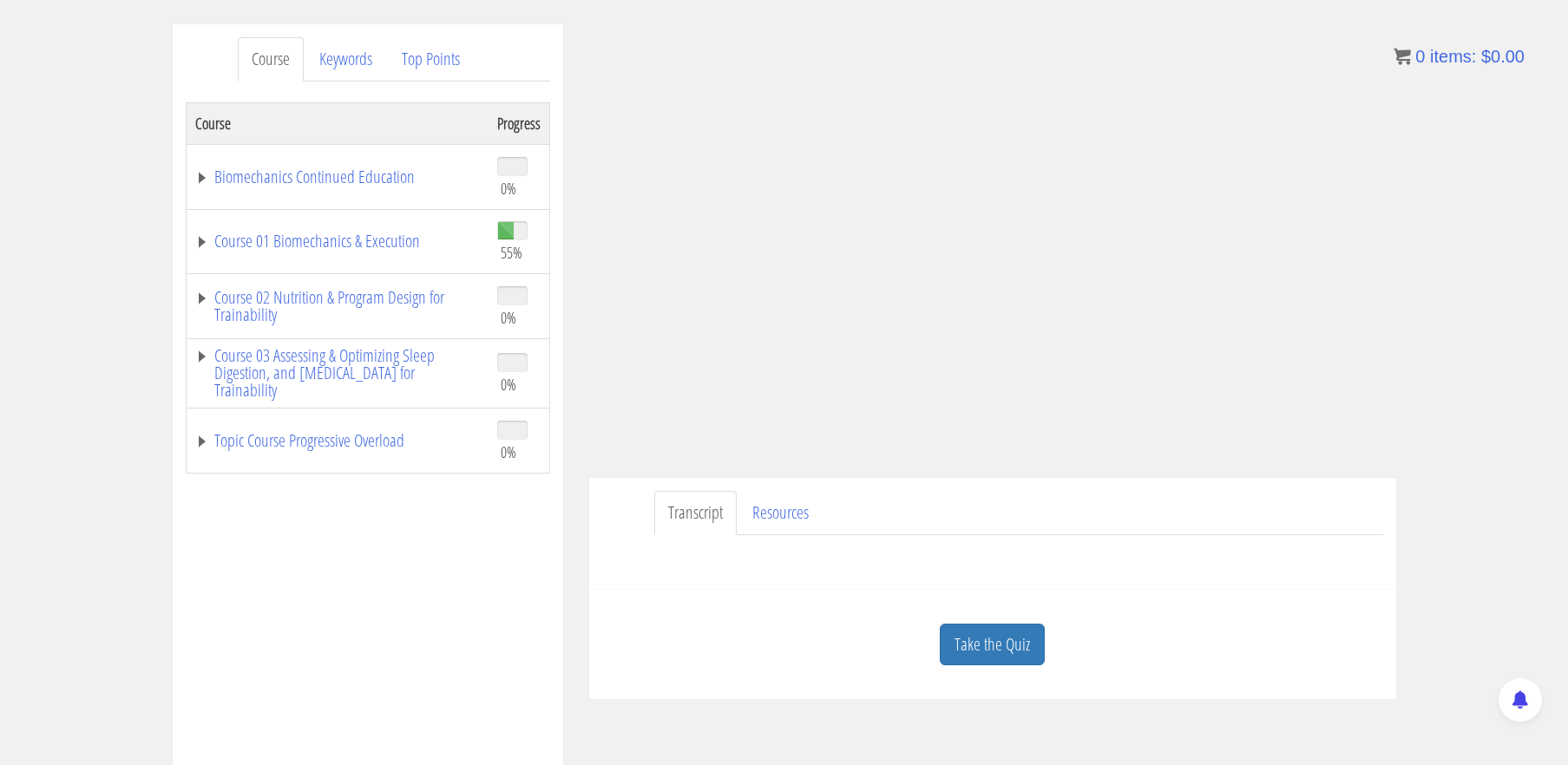
scroll to position [224, 0]
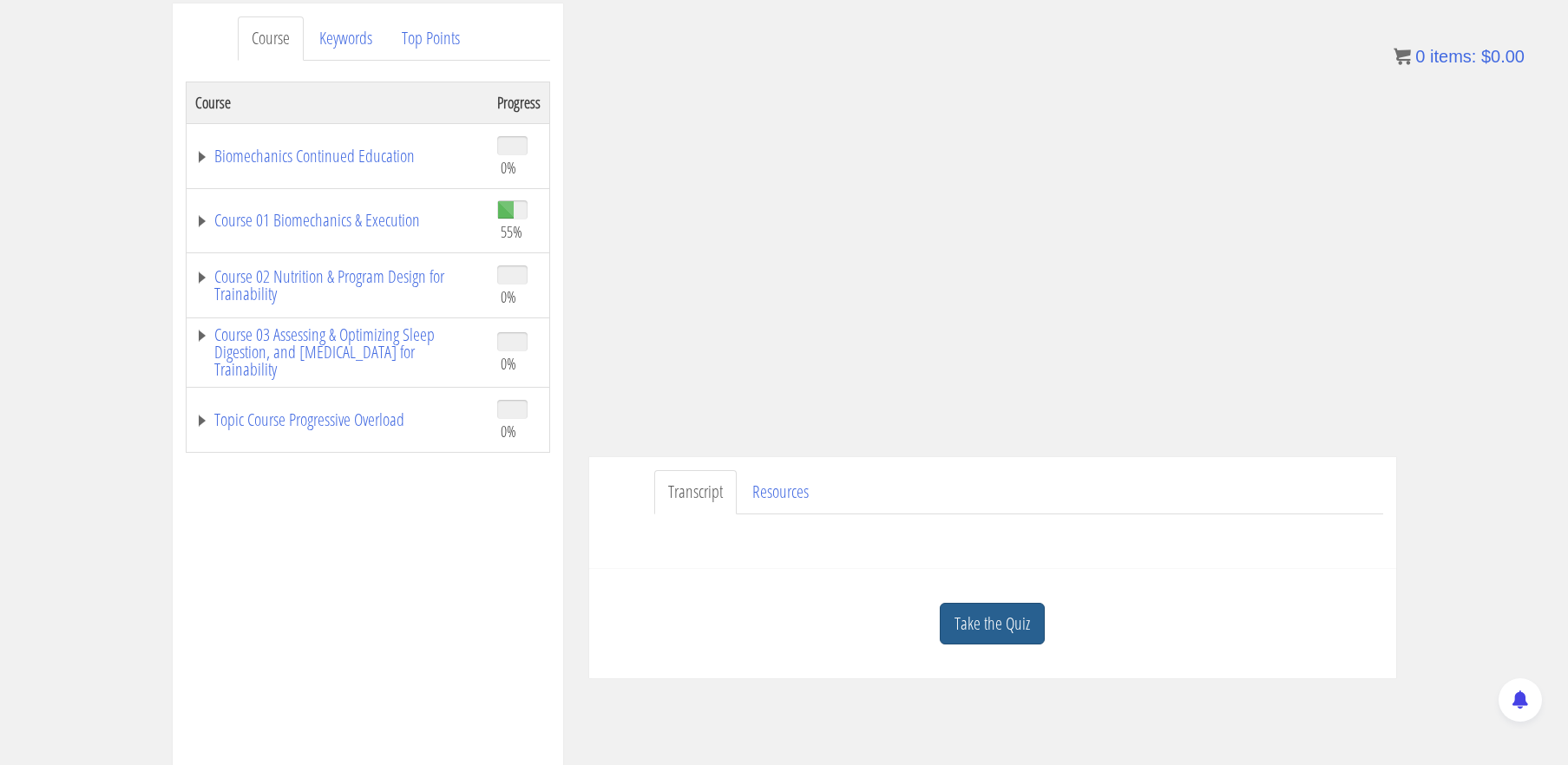
click at [1030, 629] on link "Take the Quiz" at bounding box center [991, 625] width 105 height 42
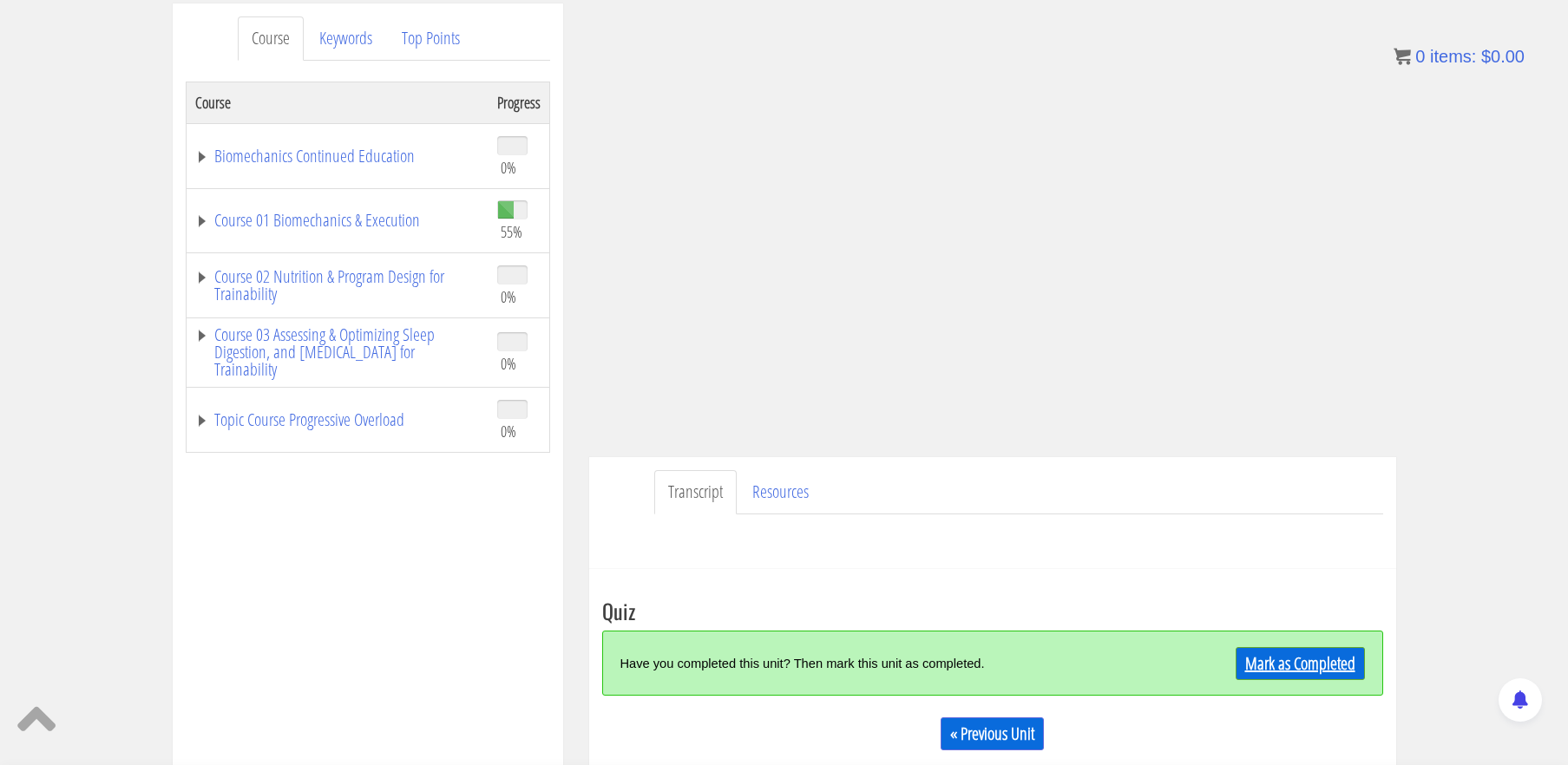
click at [1287, 654] on link "Mark as Completed" at bounding box center [1300, 663] width 129 height 33
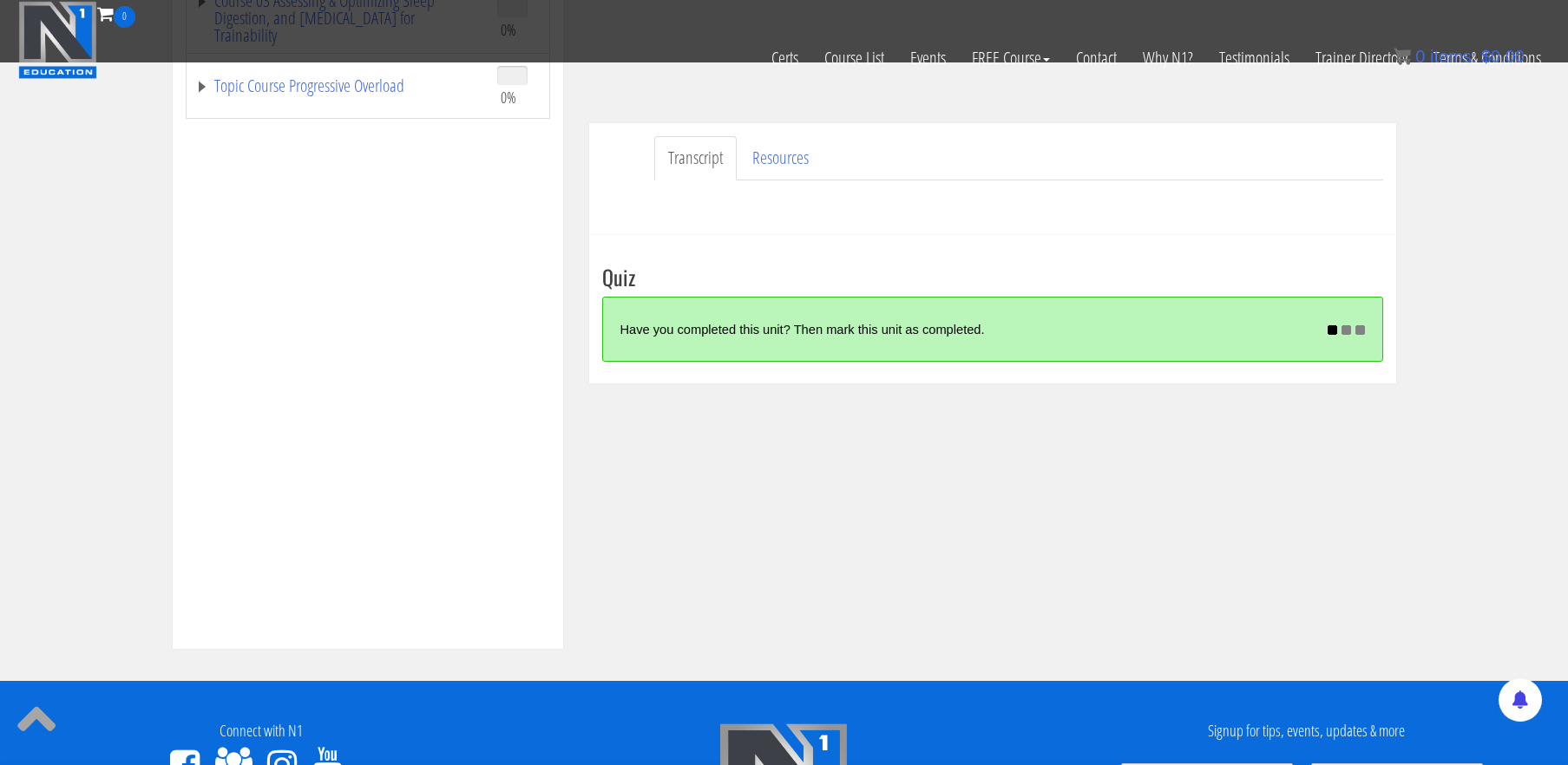
scroll to position [454, 0]
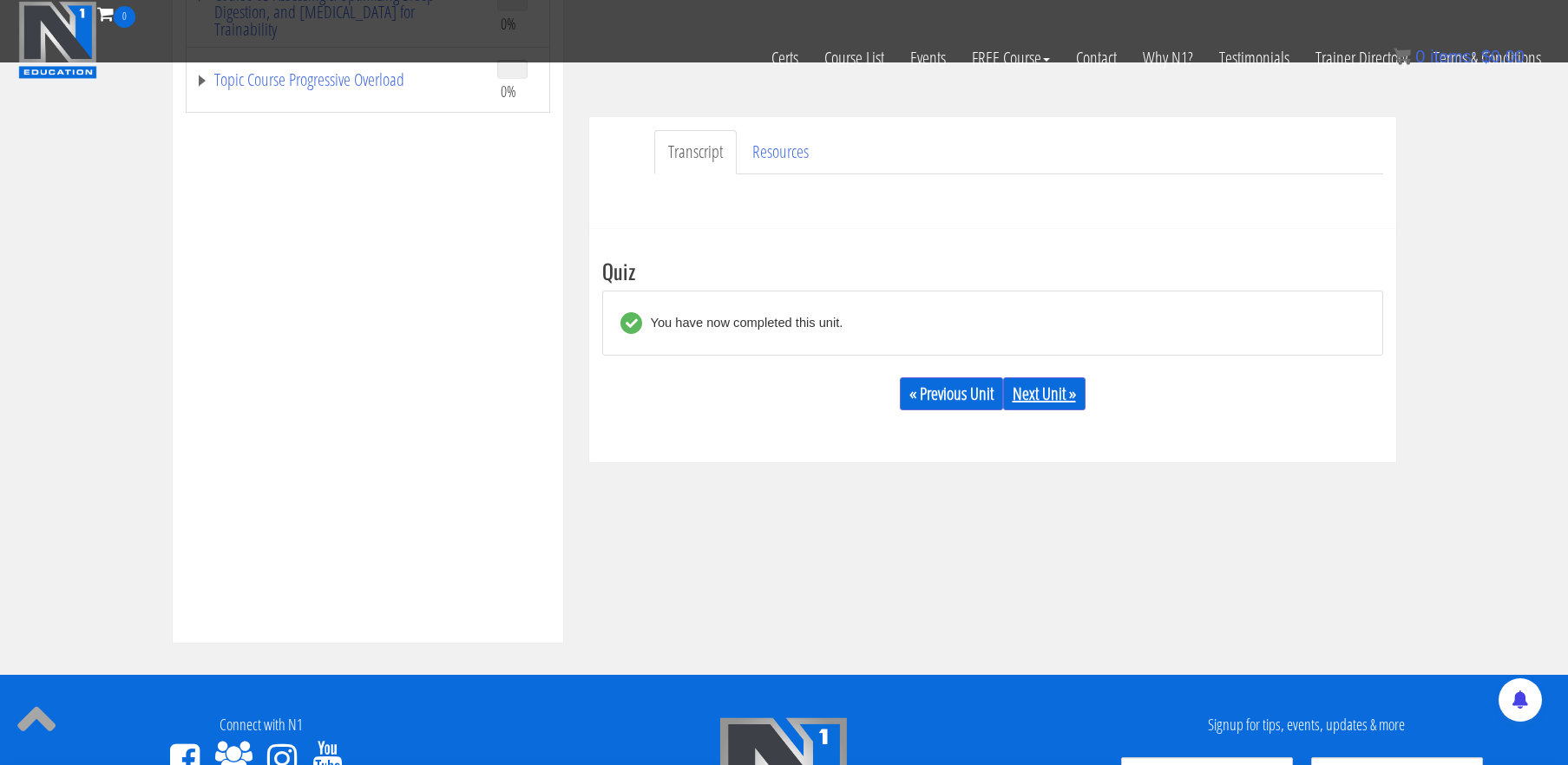
click at [1052, 388] on link "Next Unit »" at bounding box center [1044, 394] width 83 height 33
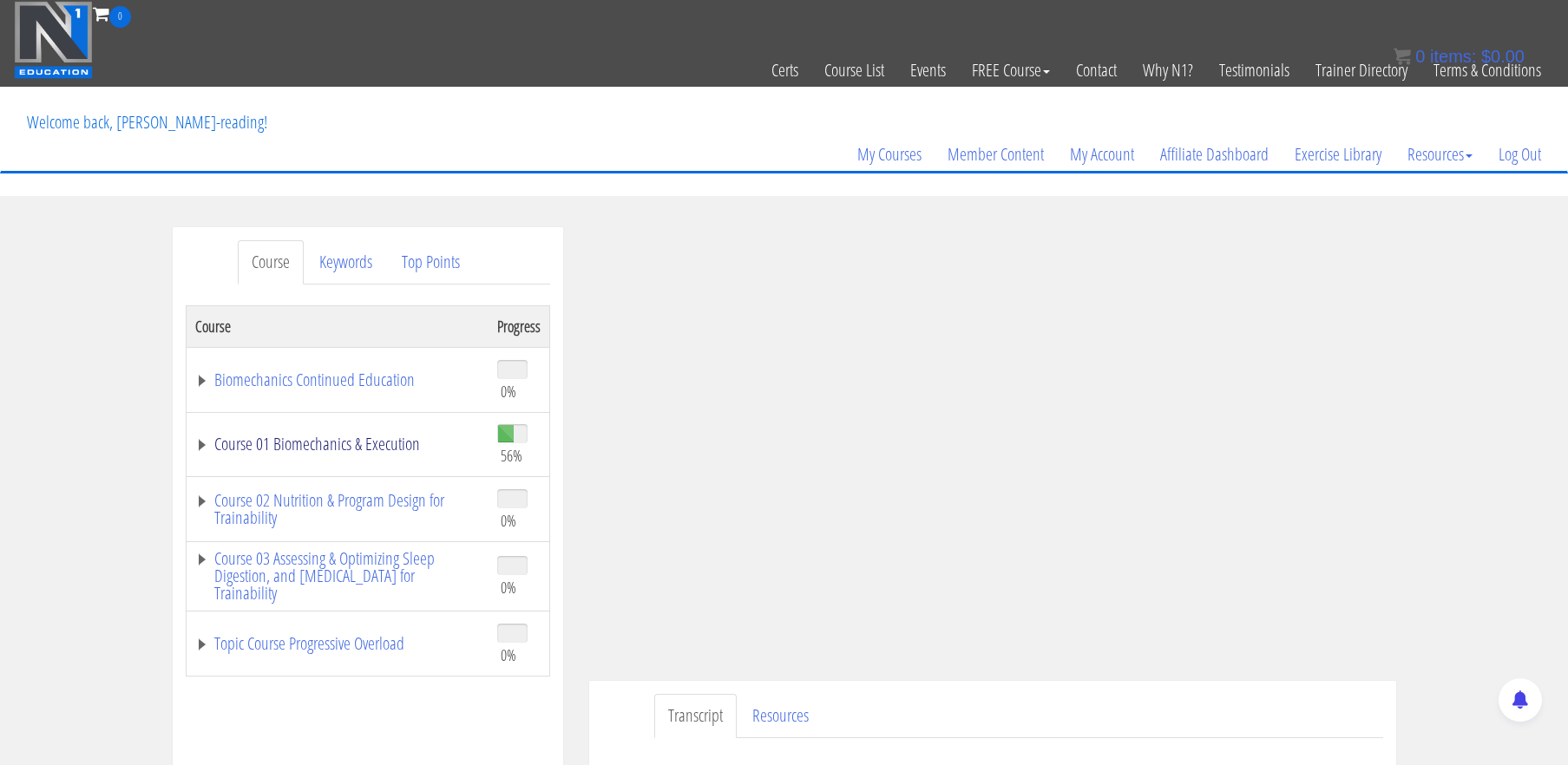
click at [390, 444] on link "Course 01 Biomechanics & Execution" at bounding box center [338, 445] width 285 height 17
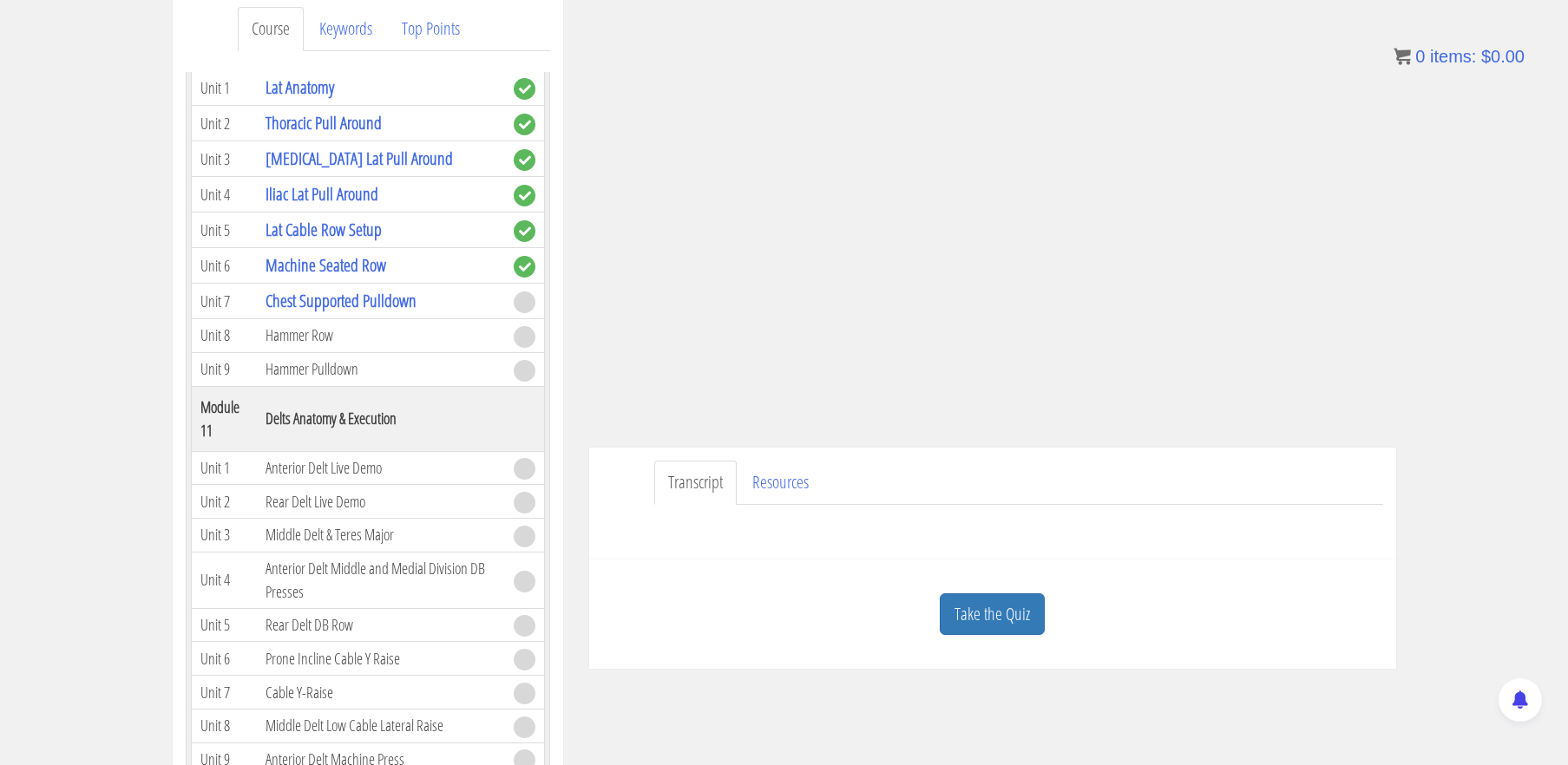
scroll to position [250, 0]
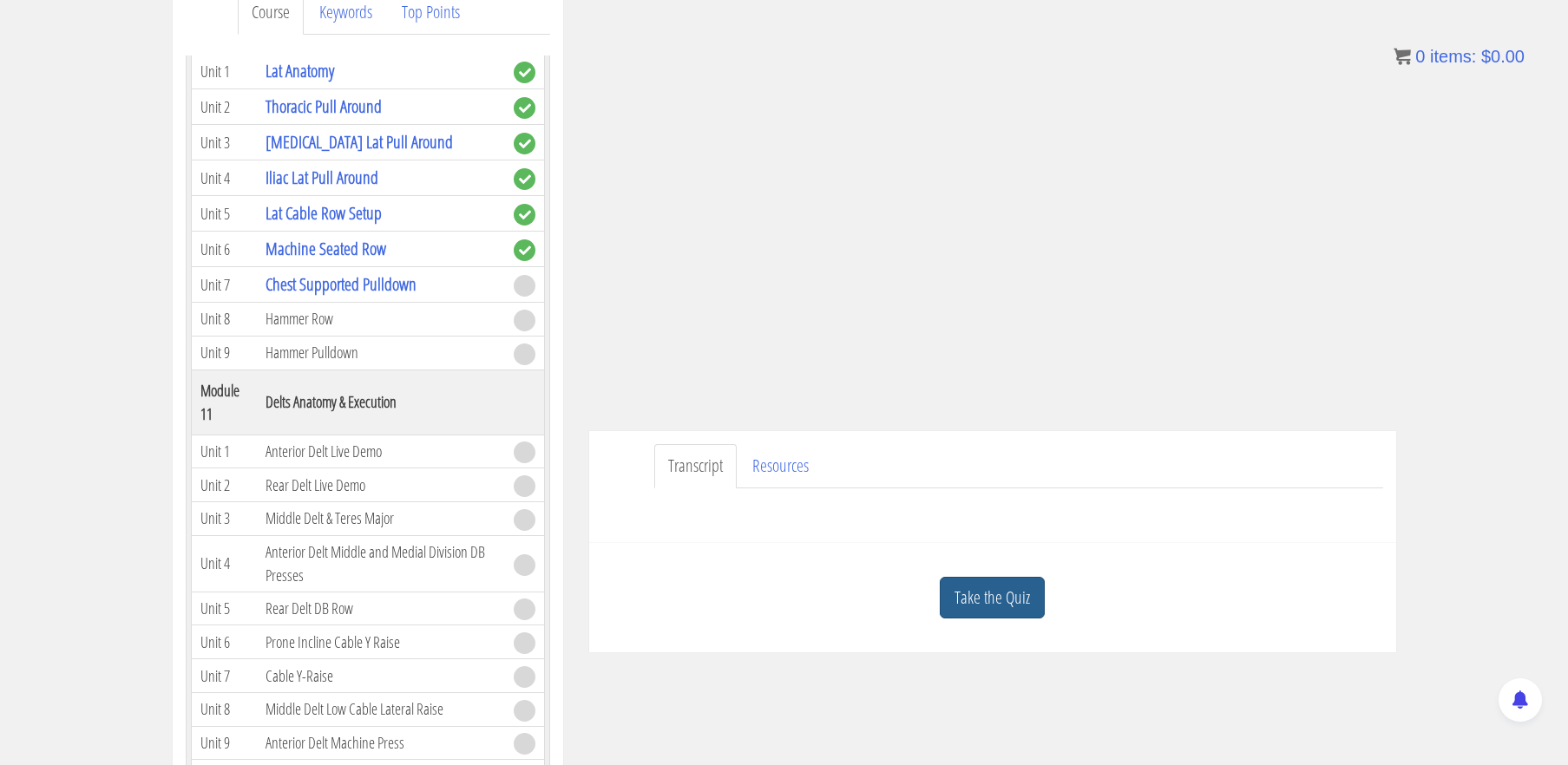
click at [981, 587] on link "Take the Quiz" at bounding box center [991, 598] width 105 height 42
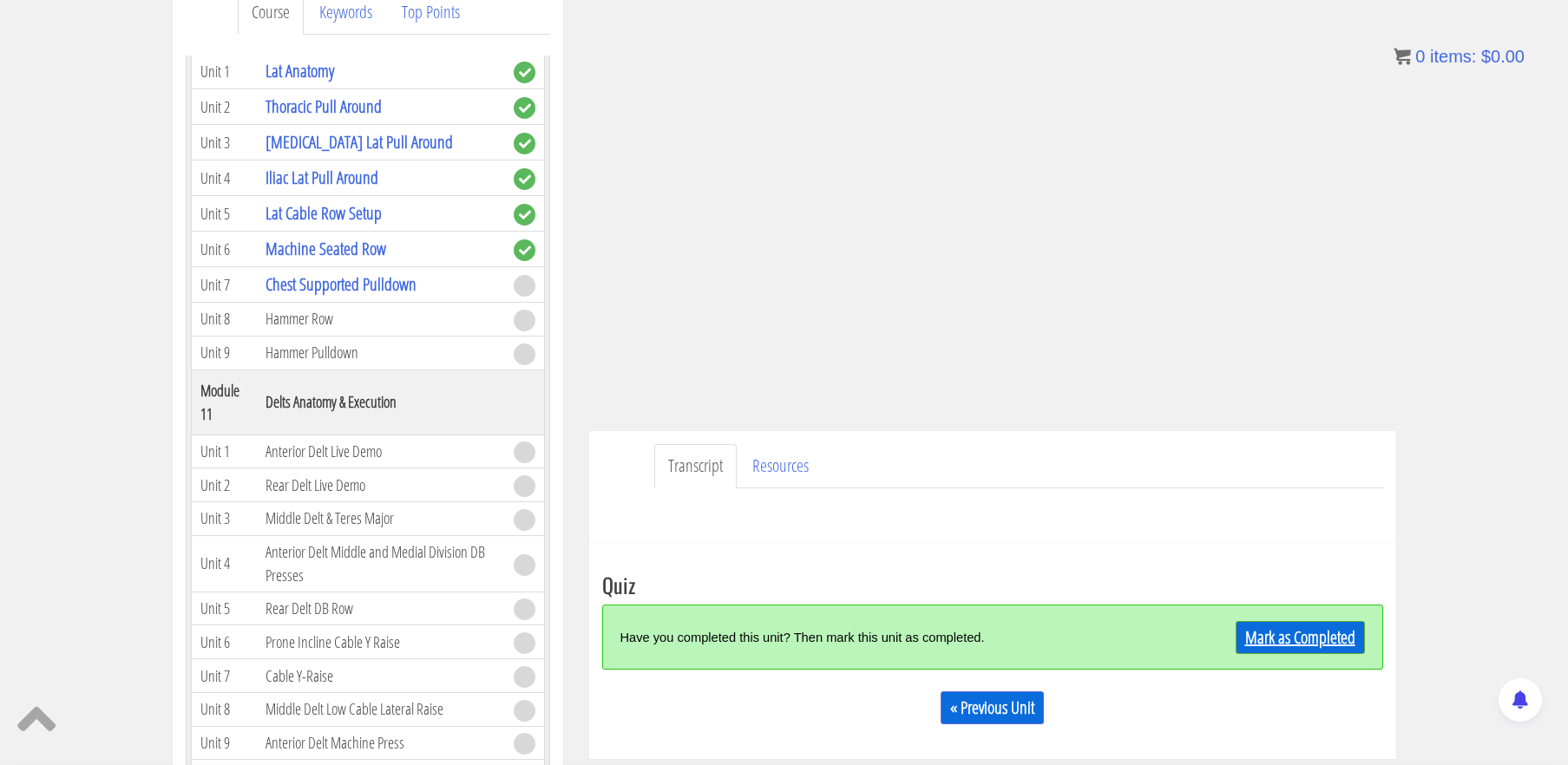
click at [1283, 646] on link "Mark as Completed" at bounding box center [1300, 637] width 129 height 33
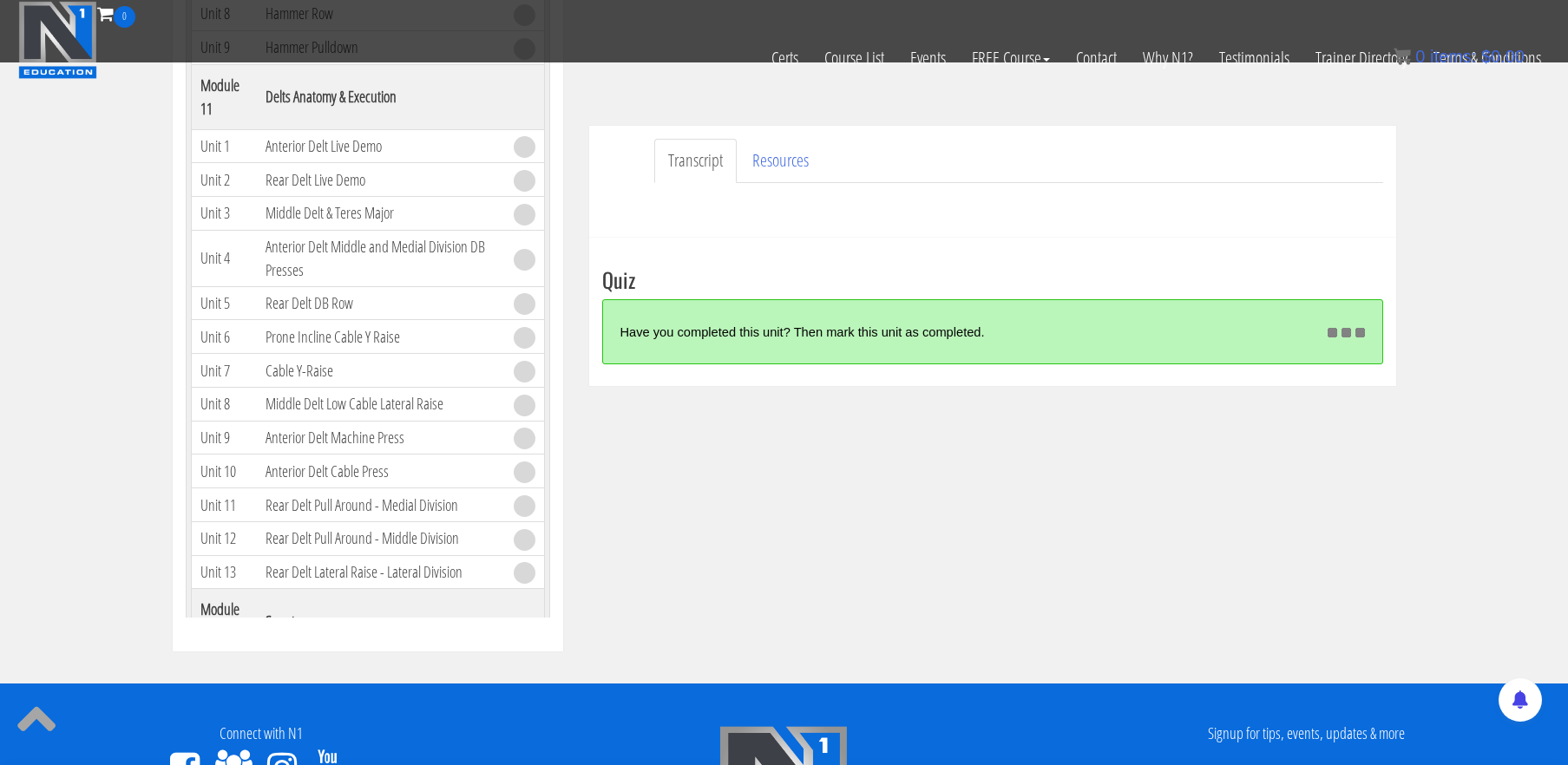
scroll to position [451, 0]
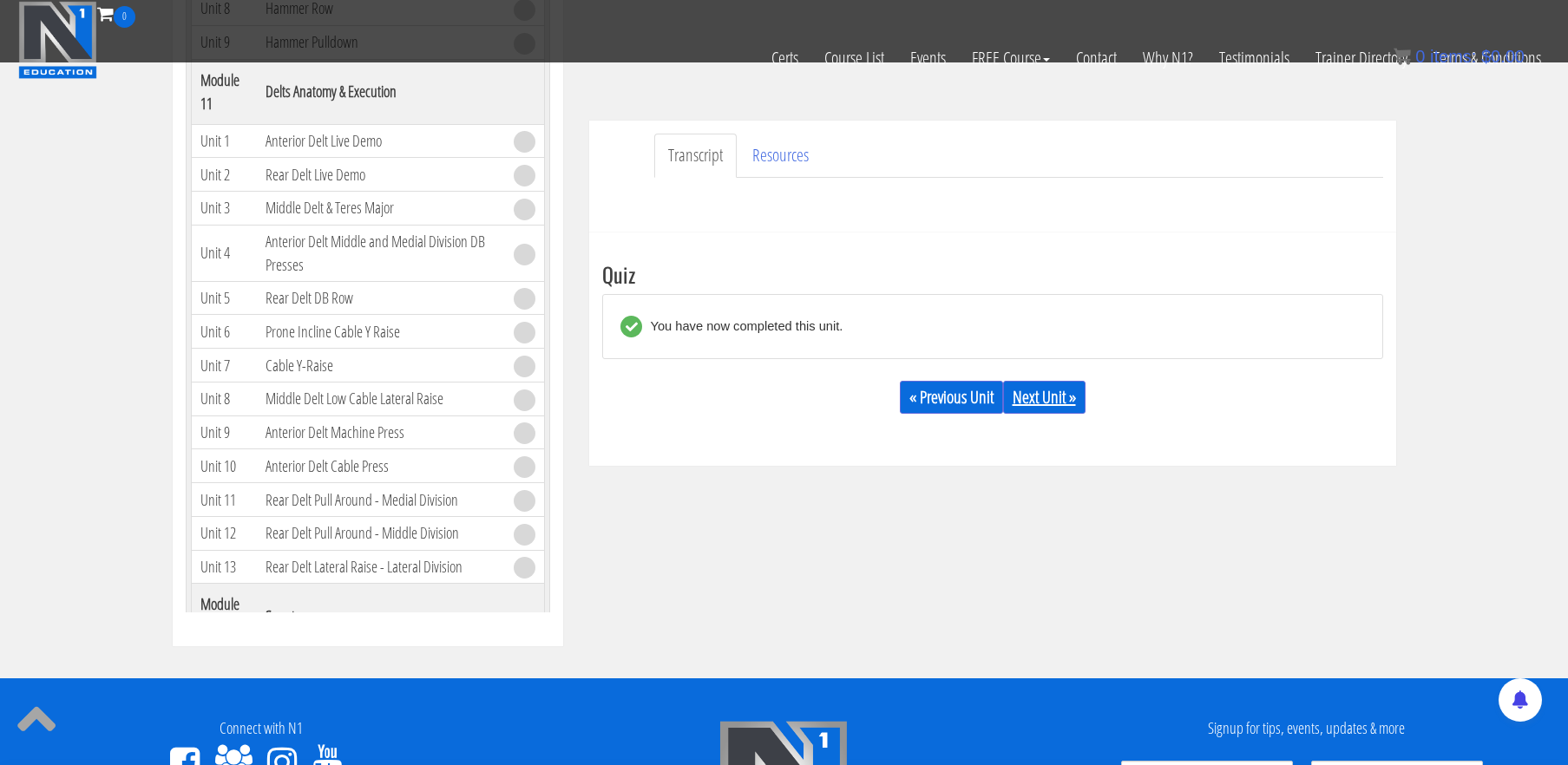
click at [1037, 401] on link "Next Unit »" at bounding box center [1044, 397] width 83 height 33
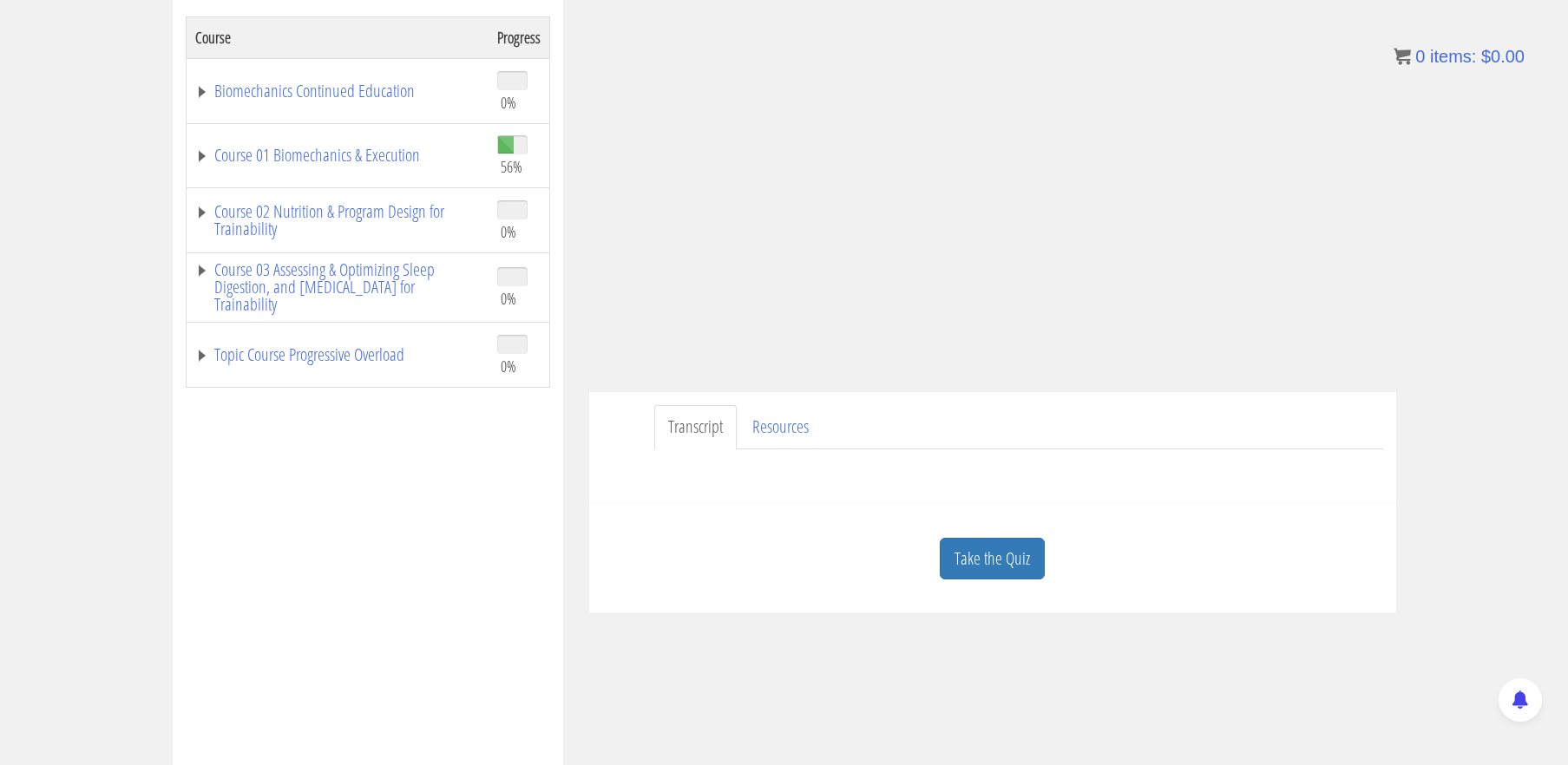
scroll to position [297, 0]
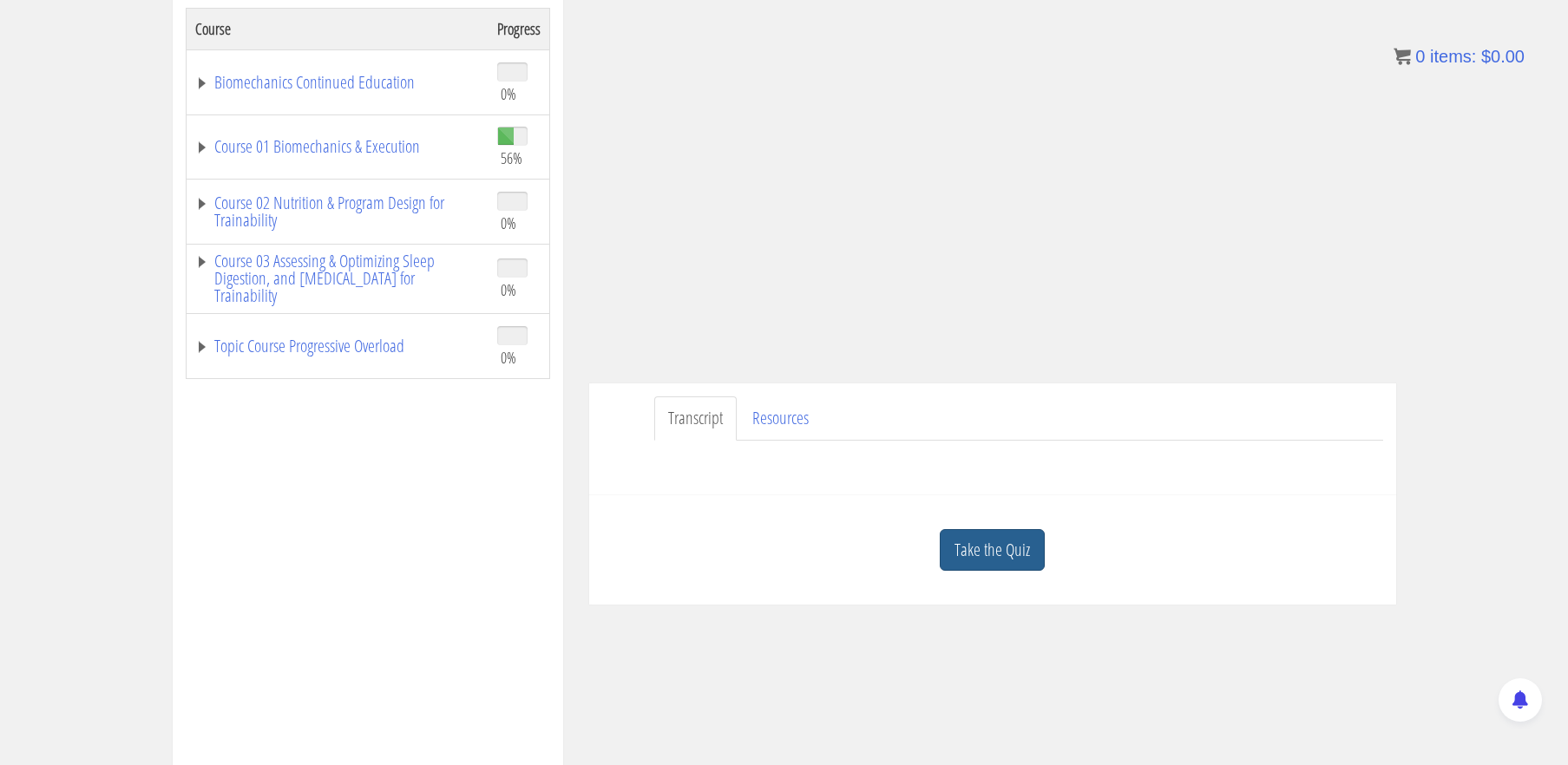
click at [995, 554] on link "Take the Quiz" at bounding box center [991, 550] width 105 height 42
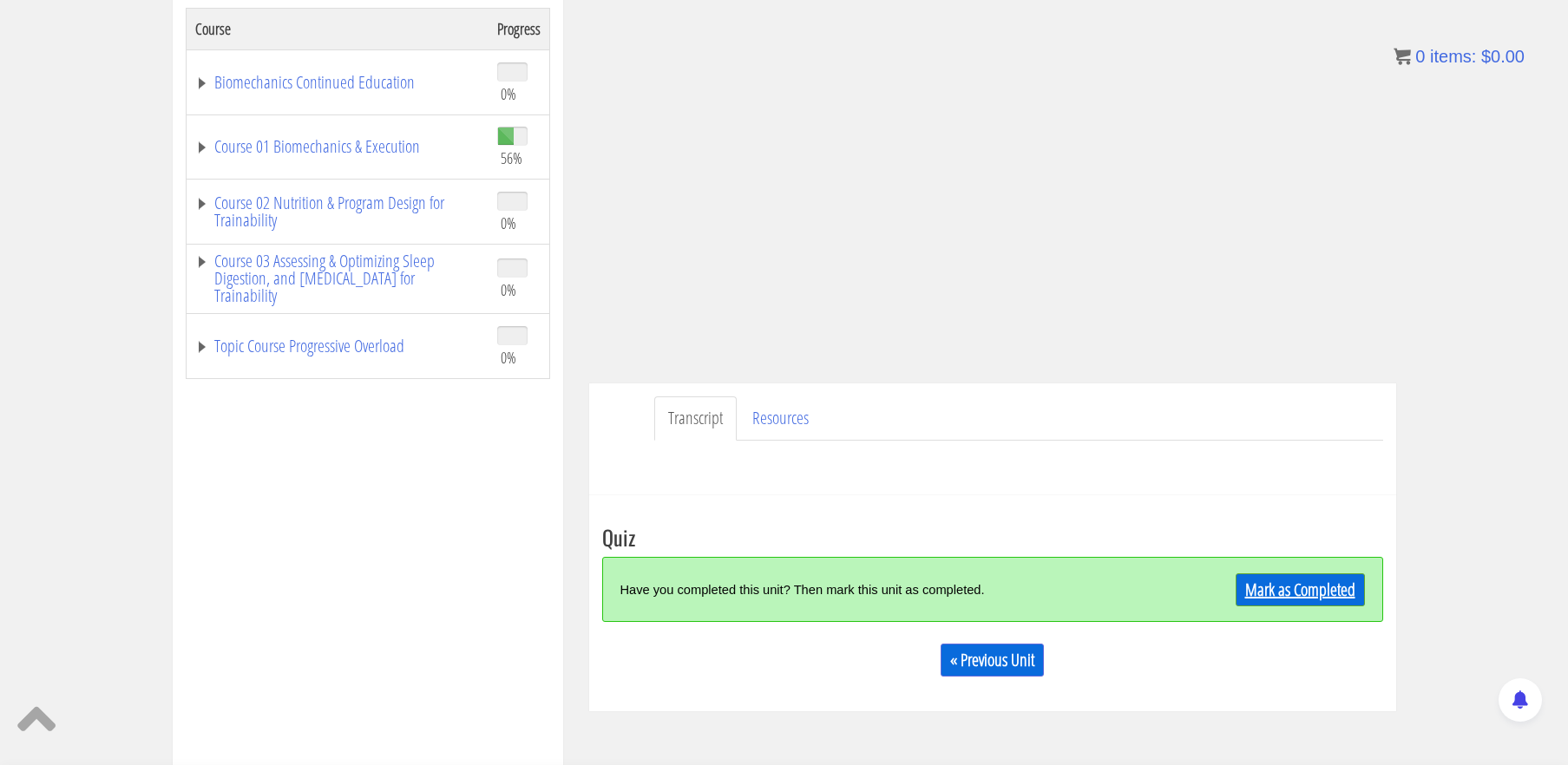
click at [1260, 591] on link "Mark as Completed" at bounding box center [1300, 590] width 129 height 33
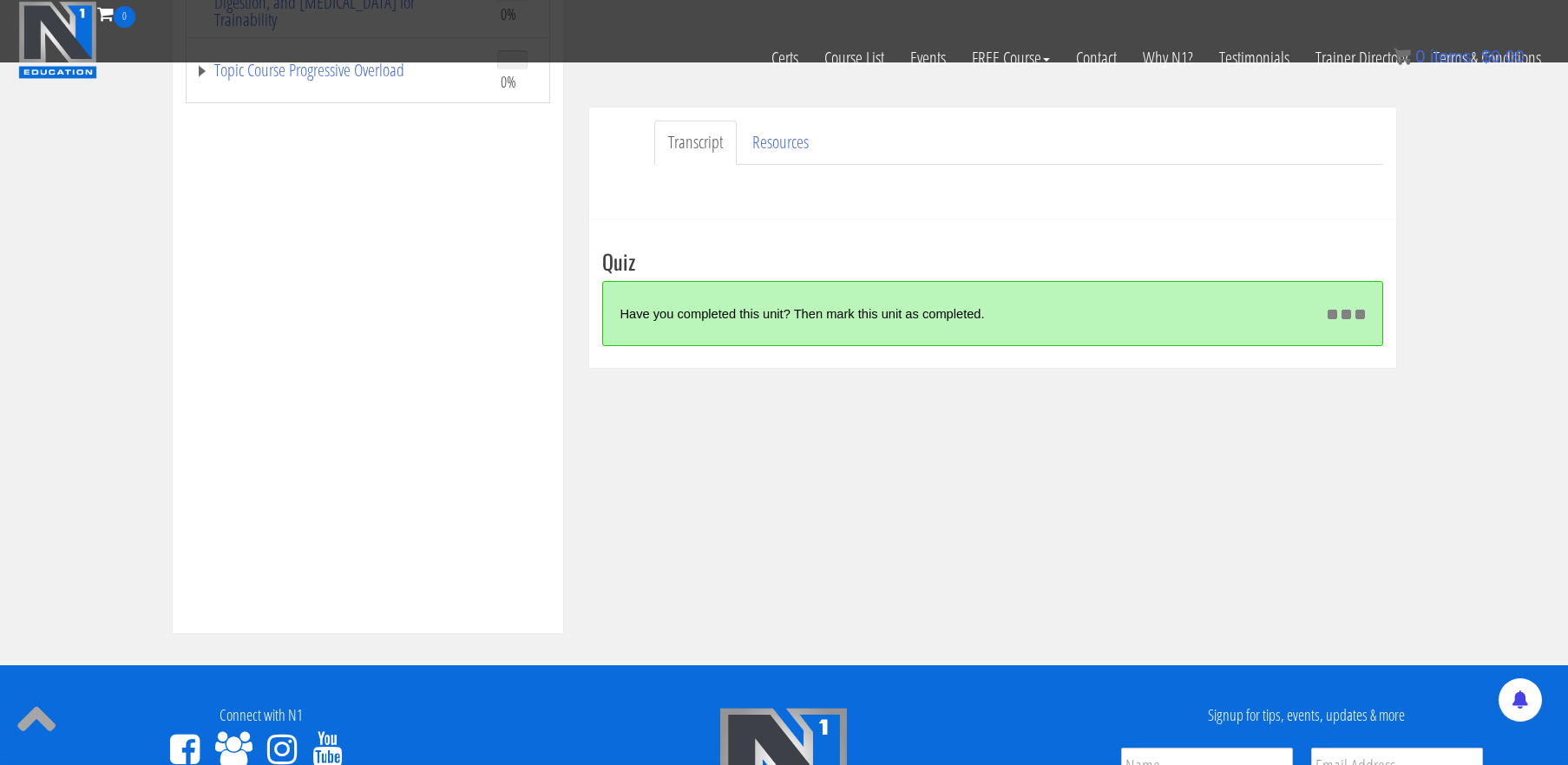
scroll to position [469, 0]
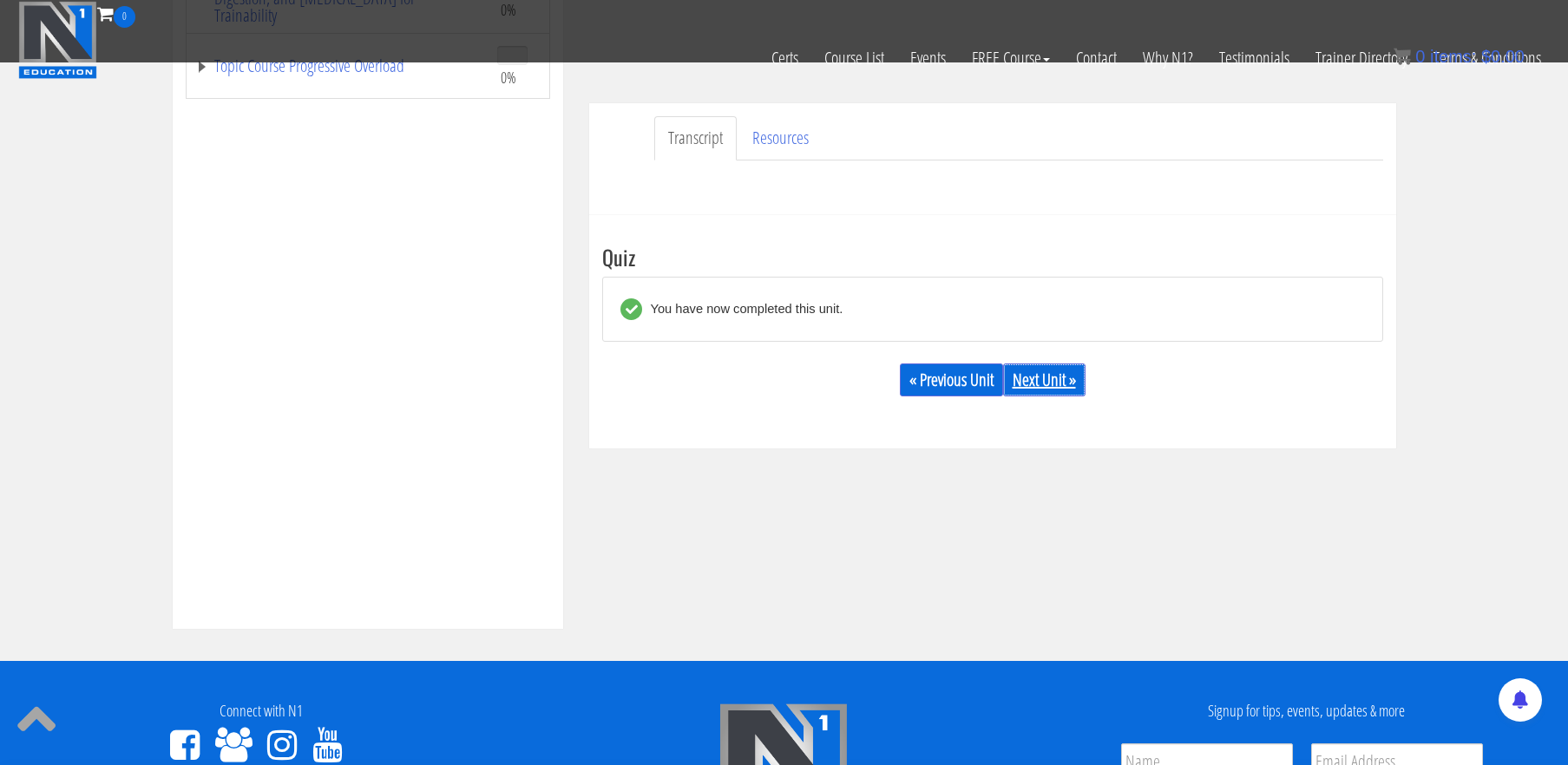
click at [1032, 387] on link "Next Unit »" at bounding box center [1044, 380] width 83 height 33
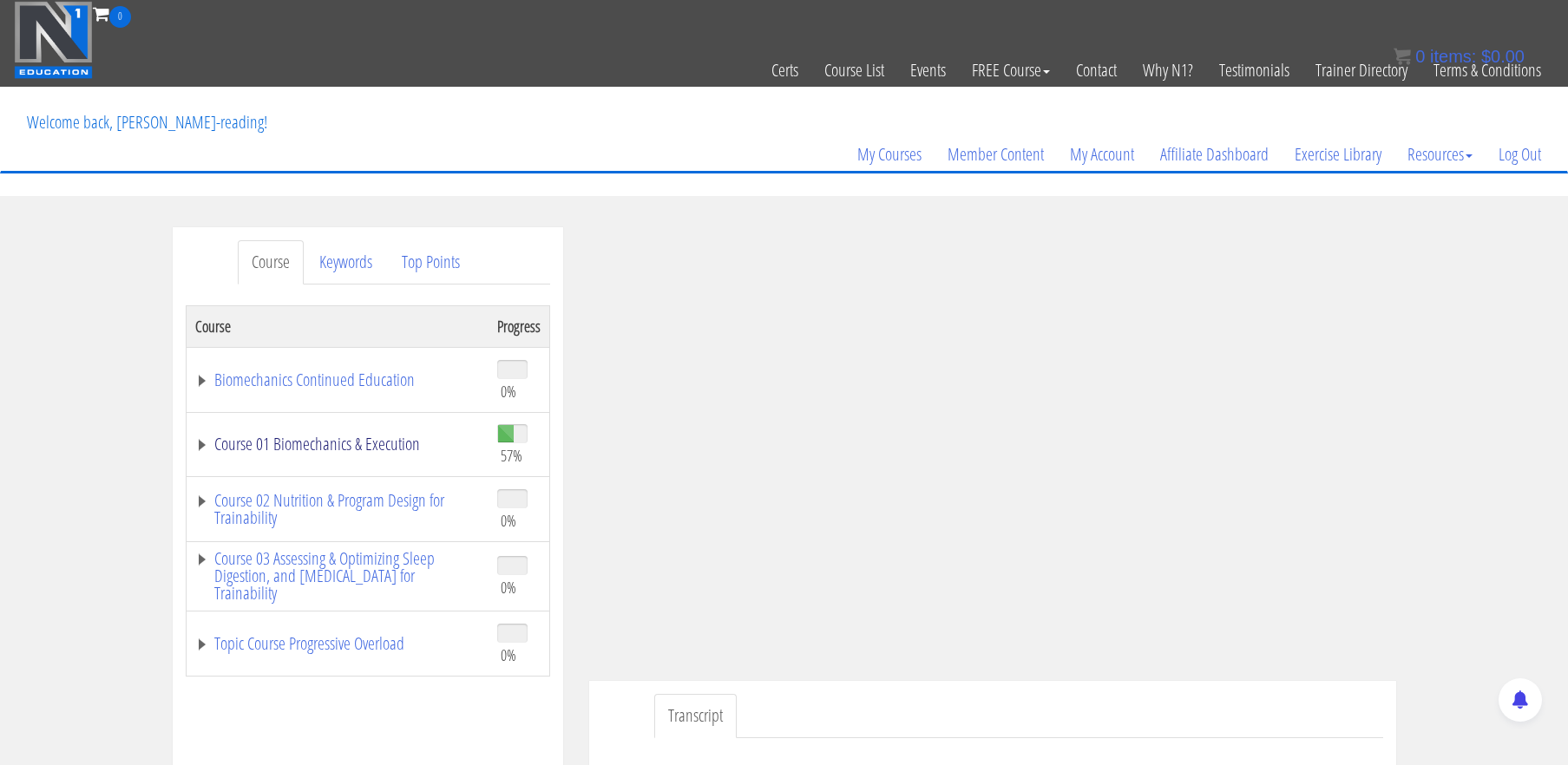
click at [390, 445] on link "Course 01 Biomechanics & Execution" at bounding box center [338, 445] width 285 height 17
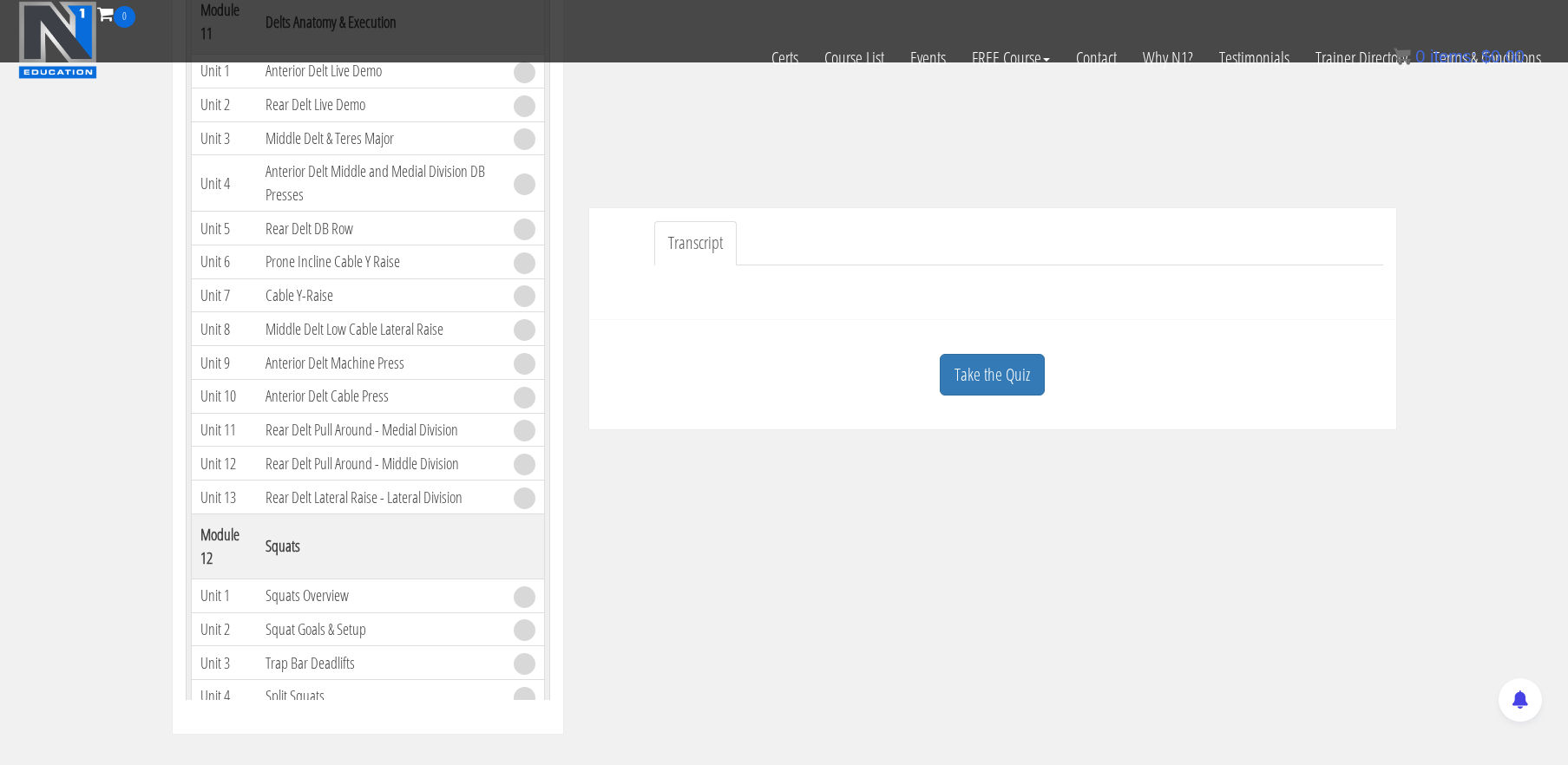
scroll to position [388, 0]
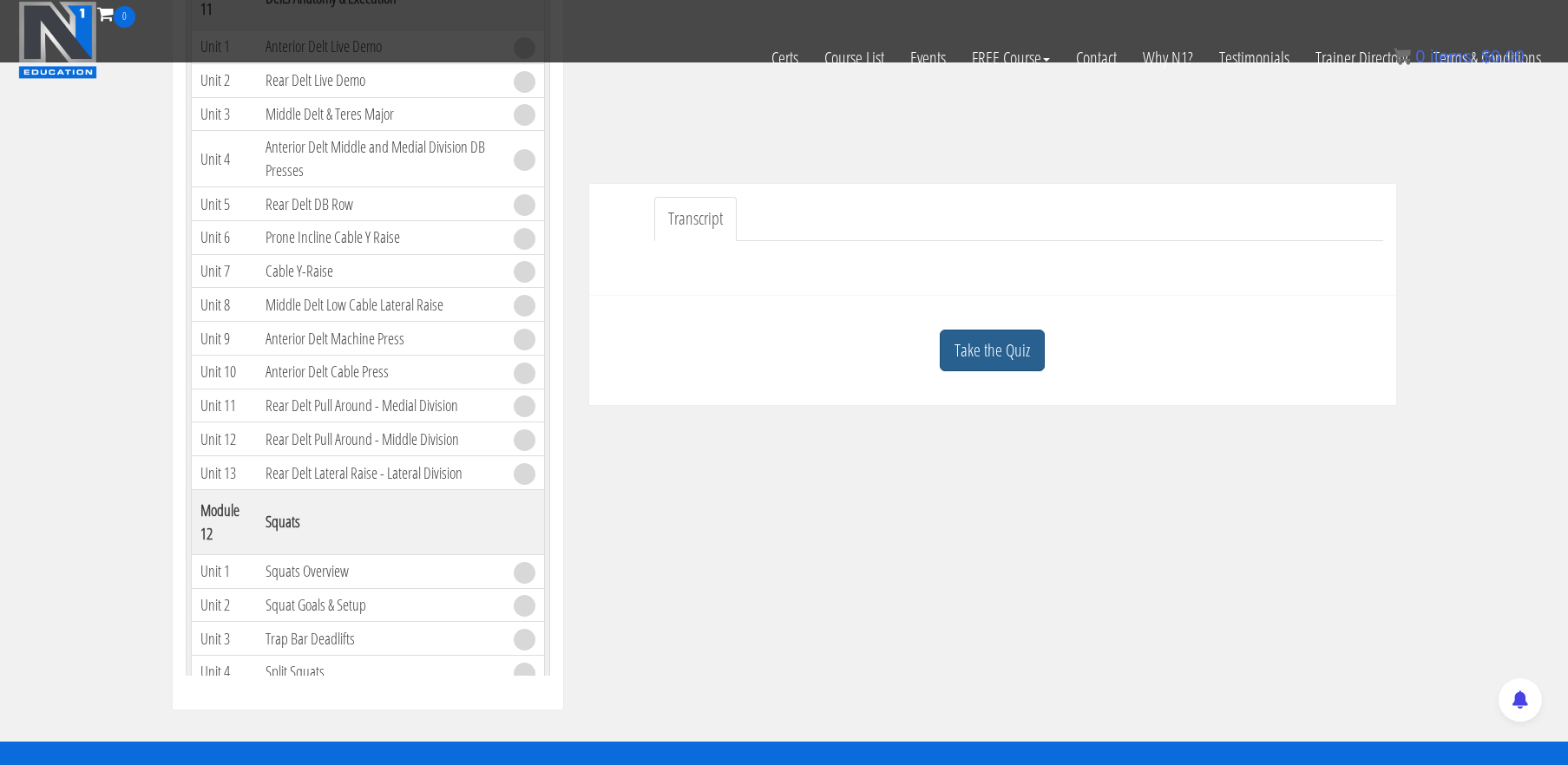
click at [982, 330] on link "Take the Quiz" at bounding box center [991, 351] width 105 height 42
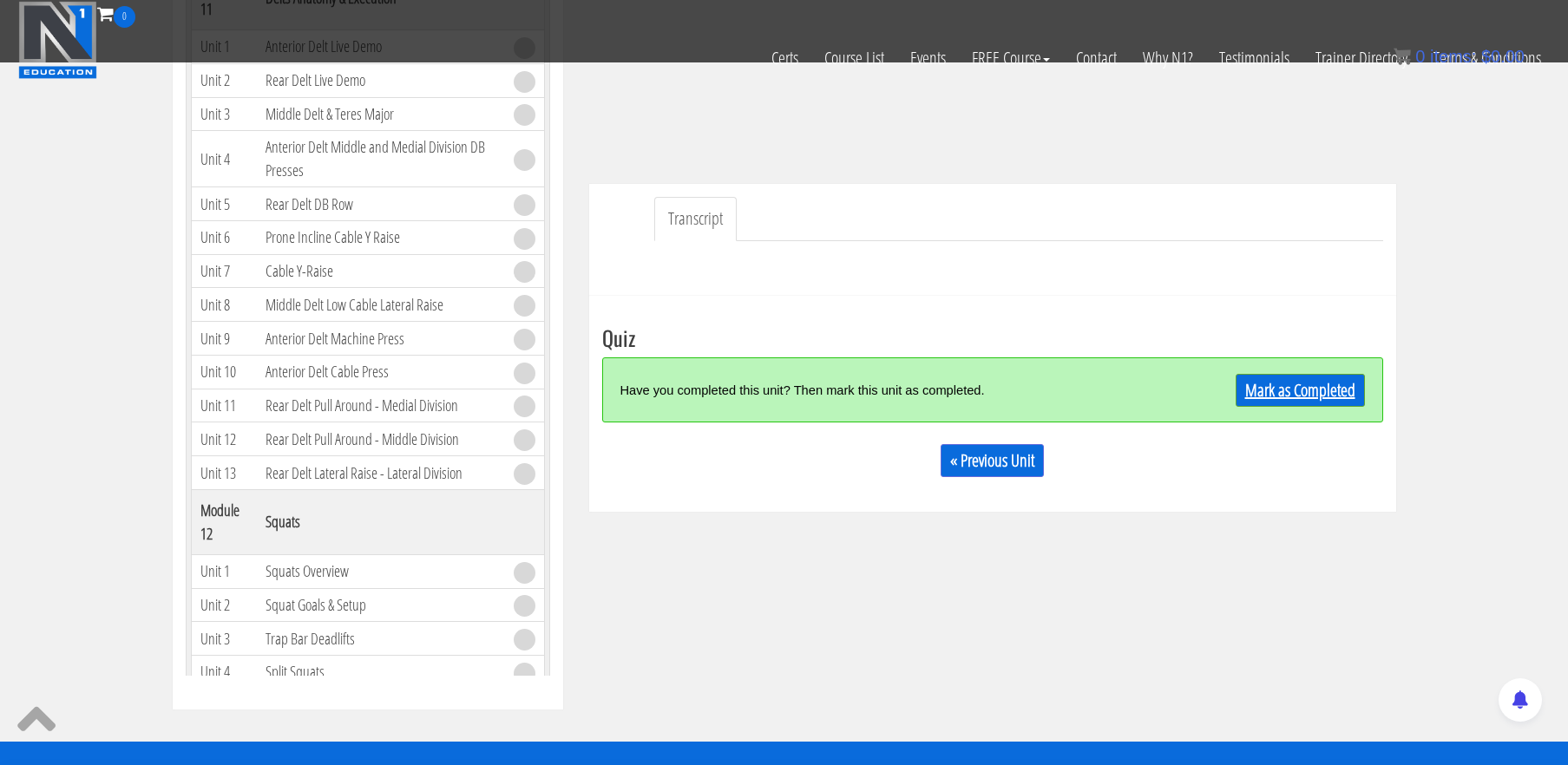
click at [1301, 392] on link "Mark as Completed" at bounding box center [1300, 391] width 129 height 33
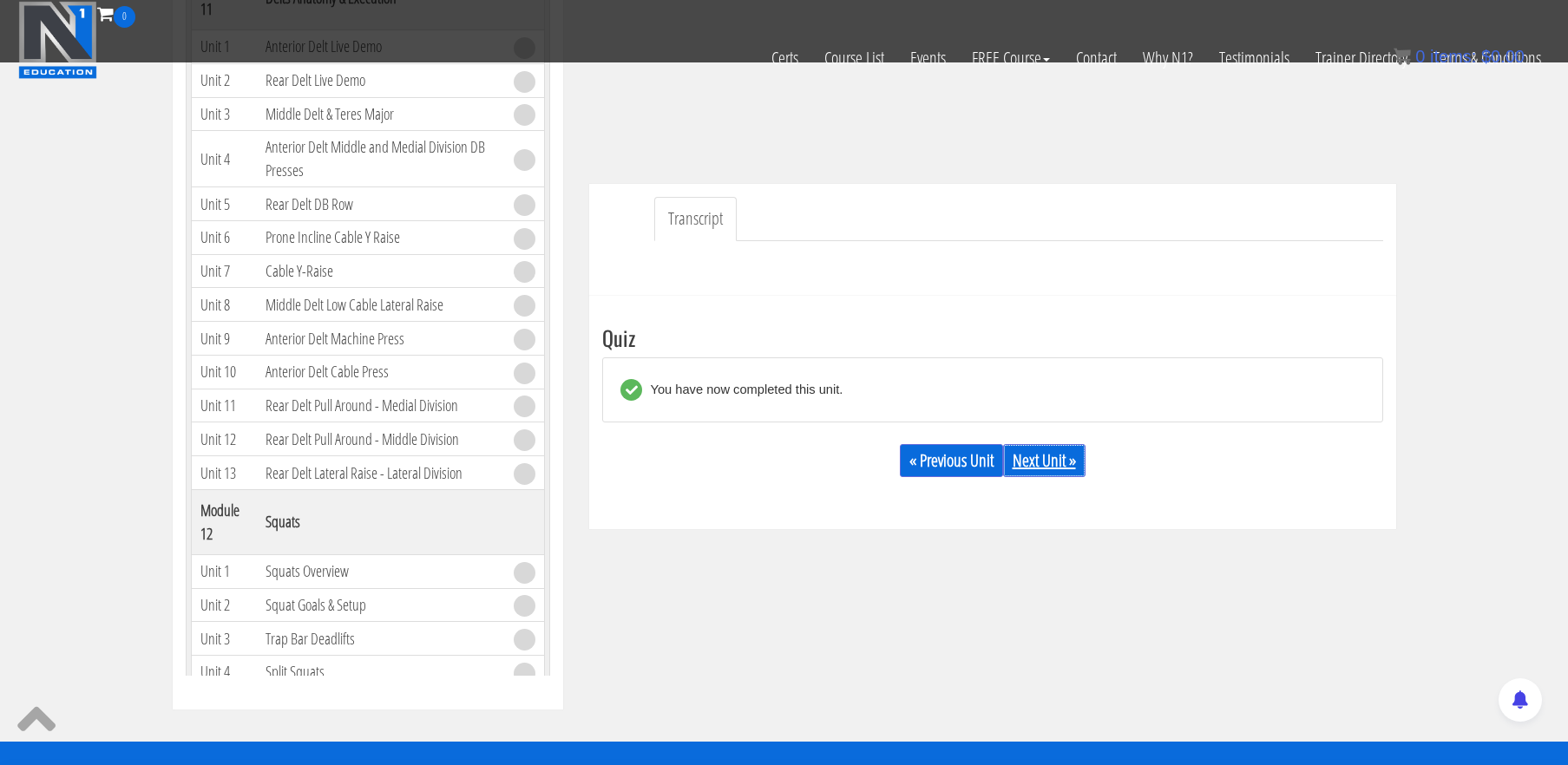
click at [1035, 465] on link "Next Unit »" at bounding box center [1044, 461] width 83 height 33
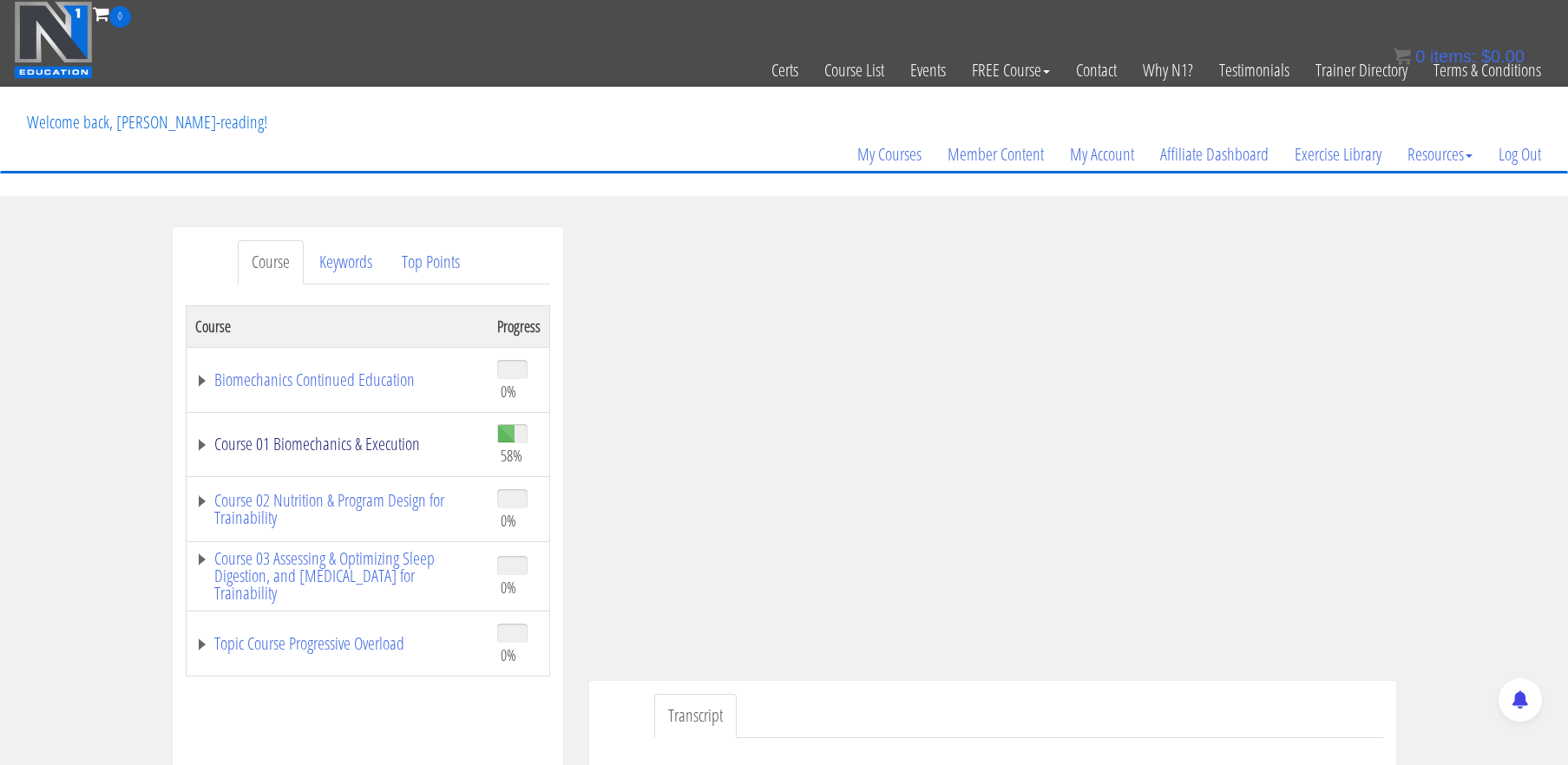
click at [355, 445] on link "Course 01 Biomechanics & Execution" at bounding box center [338, 445] width 285 height 17
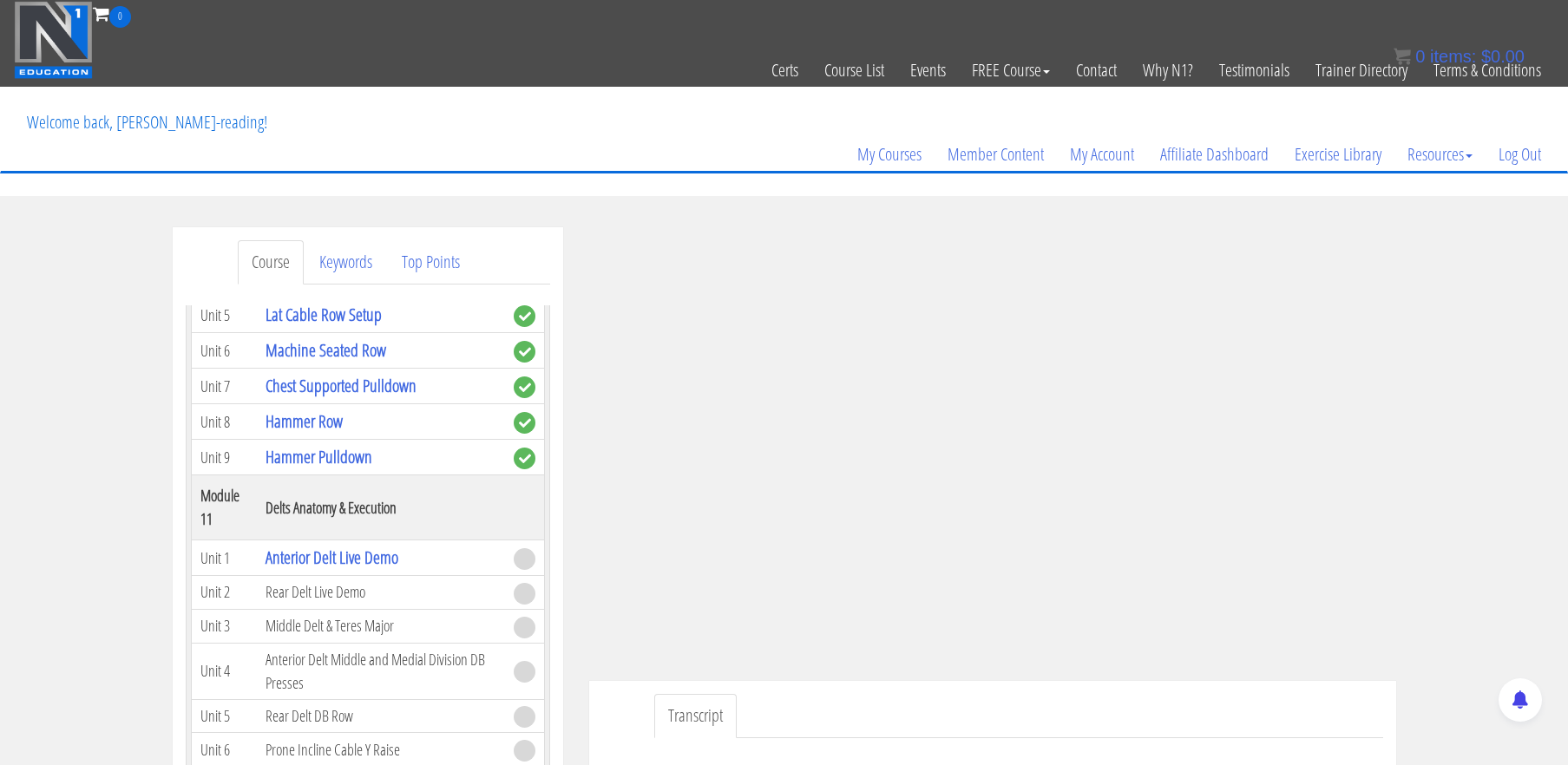
scroll to position [3388, 0]
